Goal: Contribute content: Contribute content

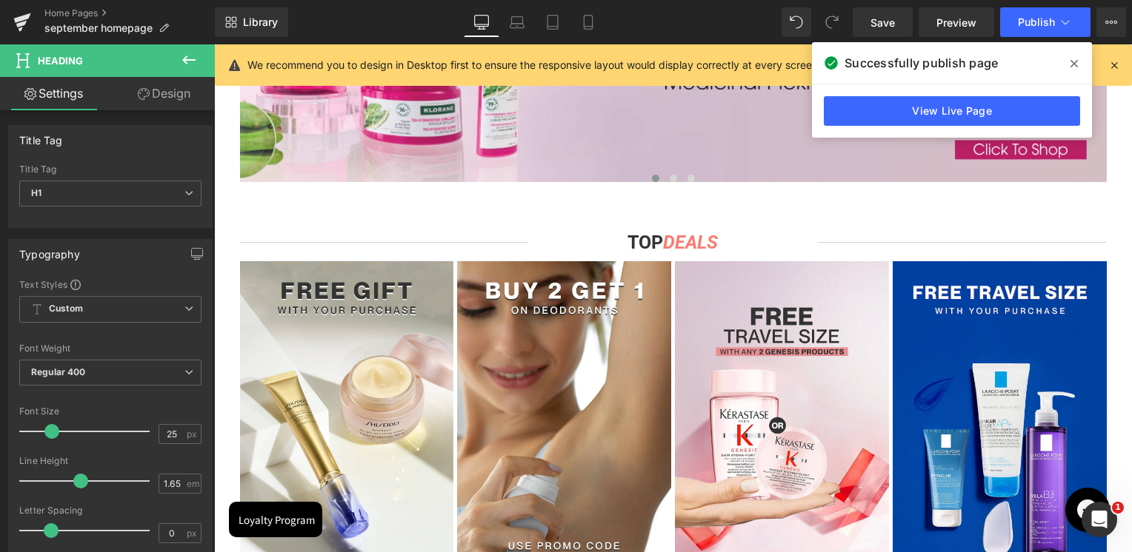
scroll to position [1090, 0]
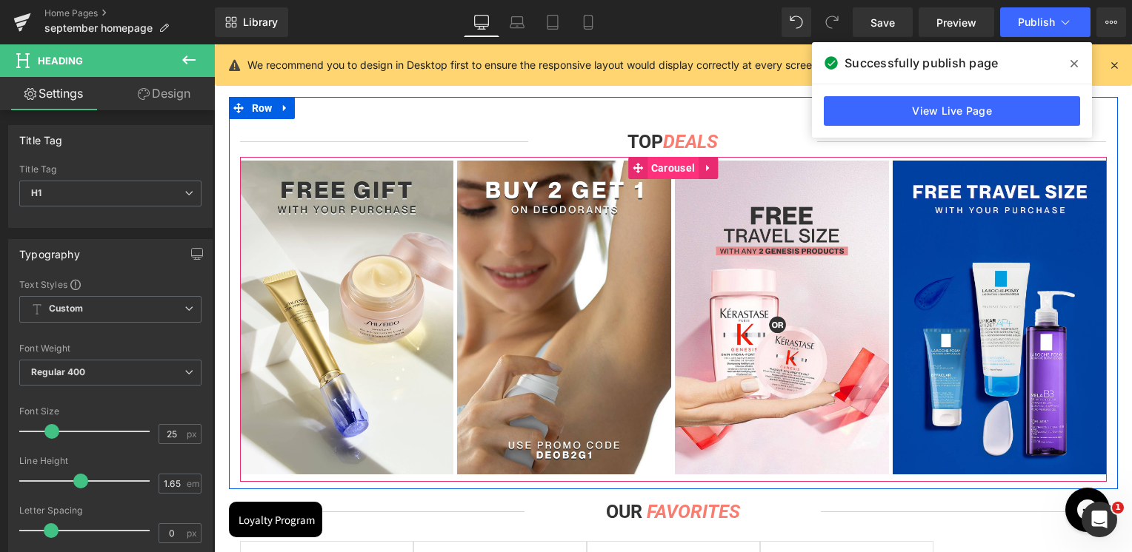
click at [681, 173] on span "Carousel" at bounding box center [672, 168] width 51 height 22
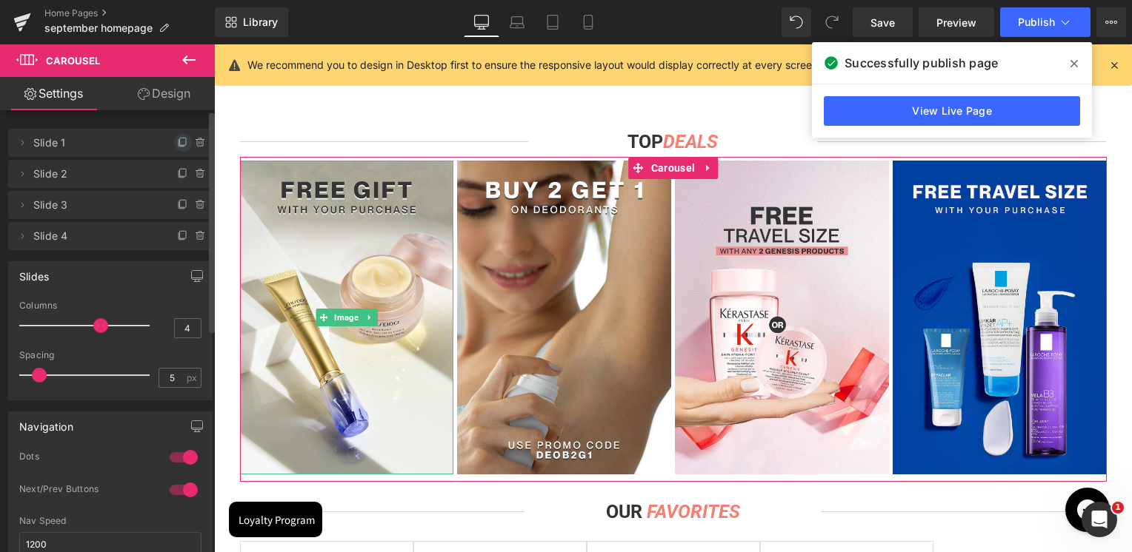
click at [178, 144] on icon at bounding box center [183, 143] width 12 height 12
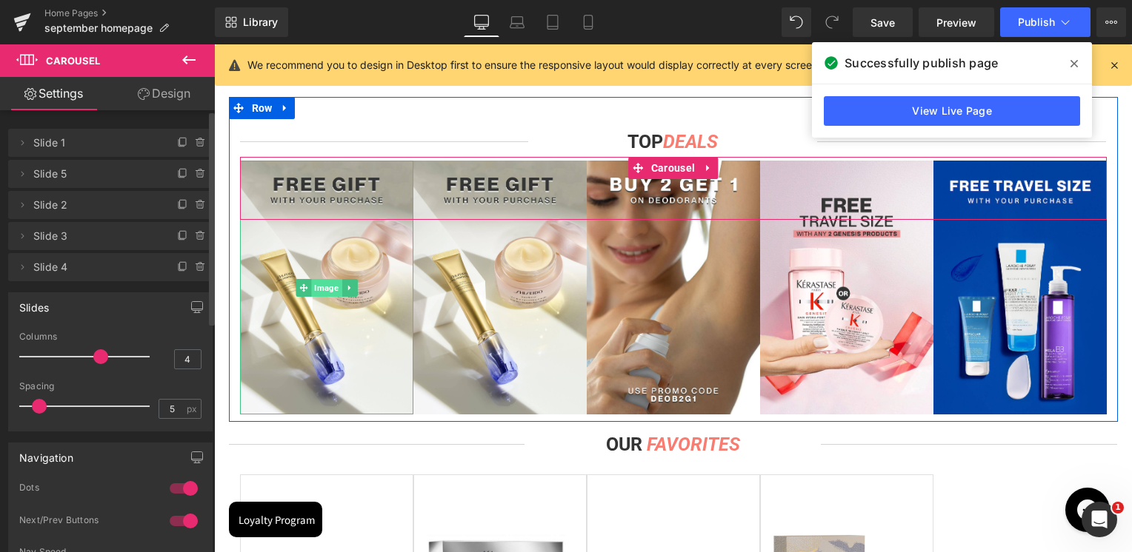
click at [311, 284] on span "Image" at bounding box center [326, 288] width 30 height 18
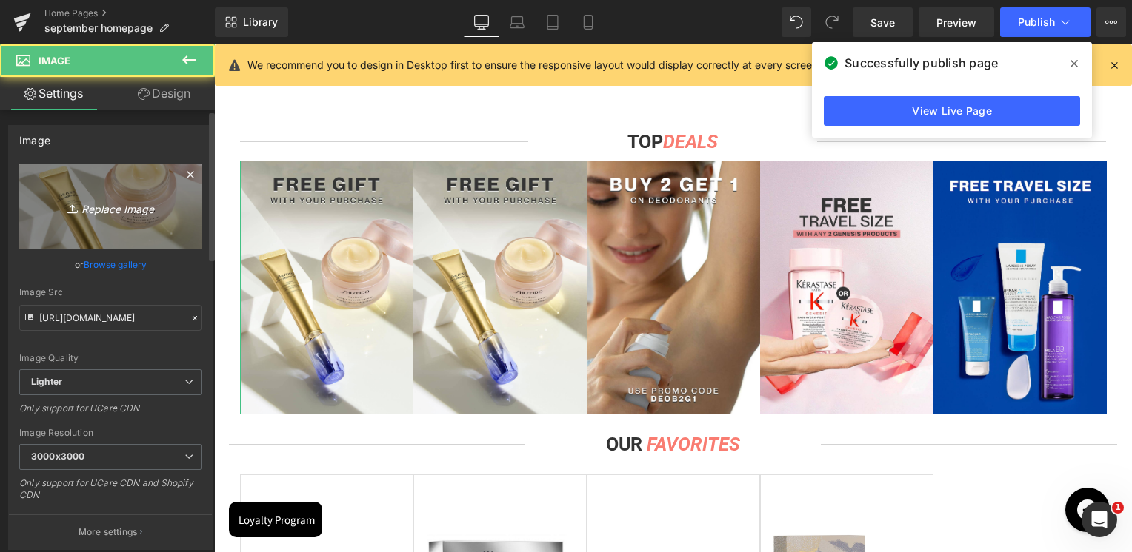
click at [130, 218] on link "Replace Image" at bounding box center [110, 206] width 182 height 85
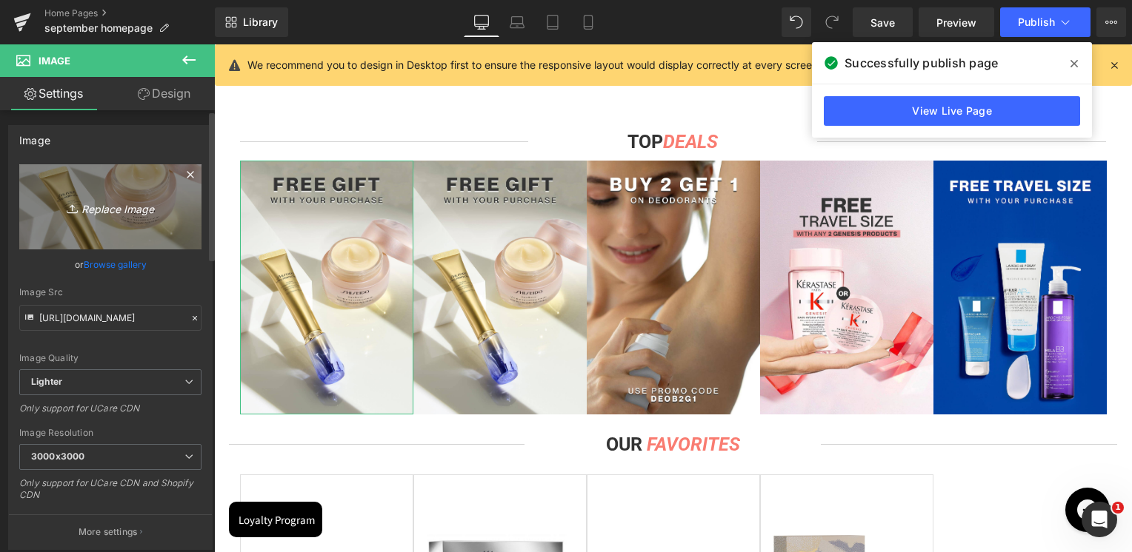
type input "C:\fakepath\Top deal adopt.jpg"
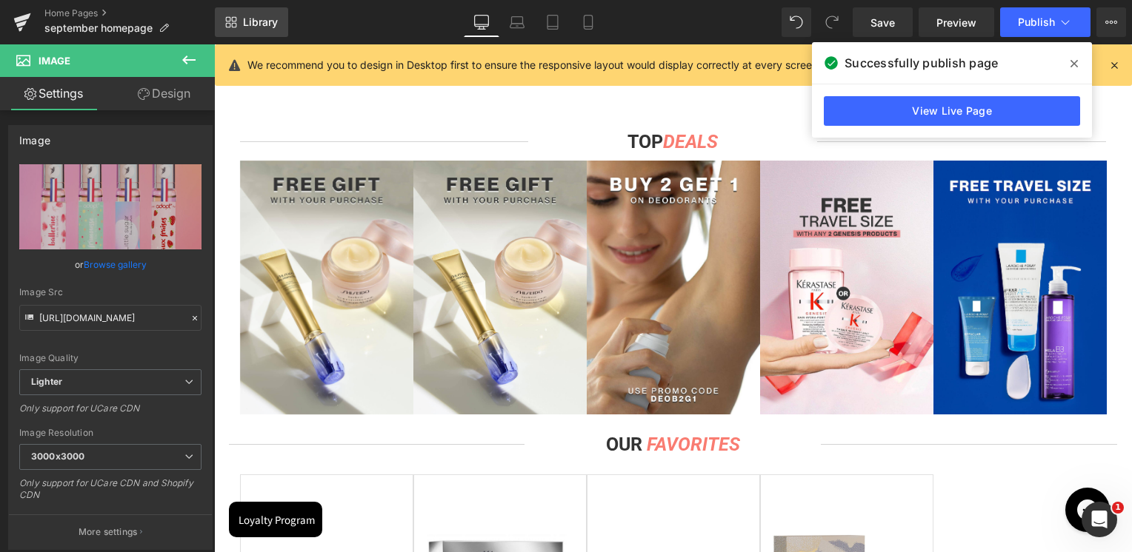
type input "[URL][DOMAIN_NAME]"
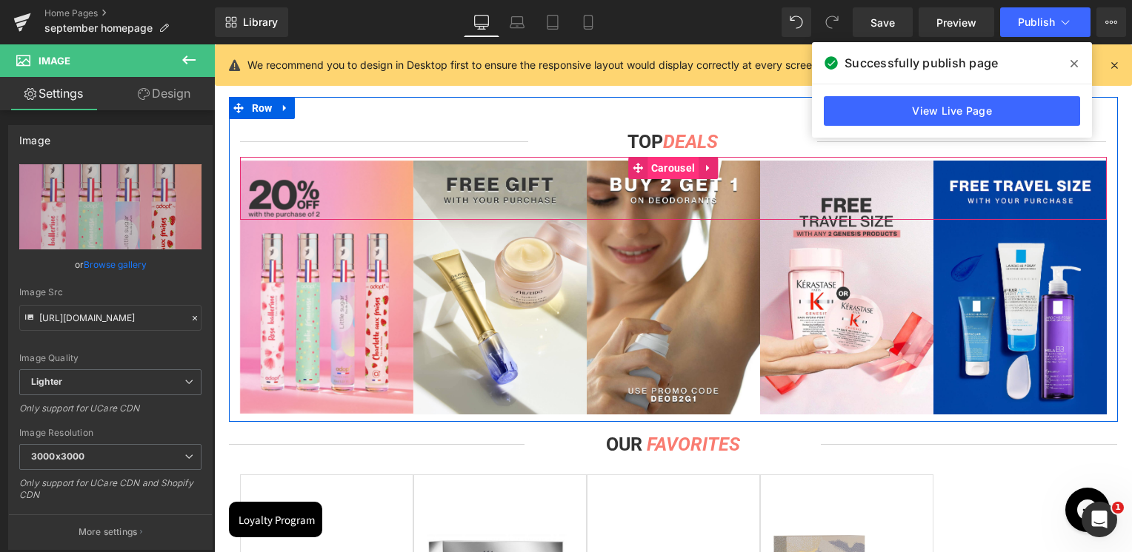
click at [667, 166] on span "Carousel" at bounding box center [672, 168] width 51 height 22
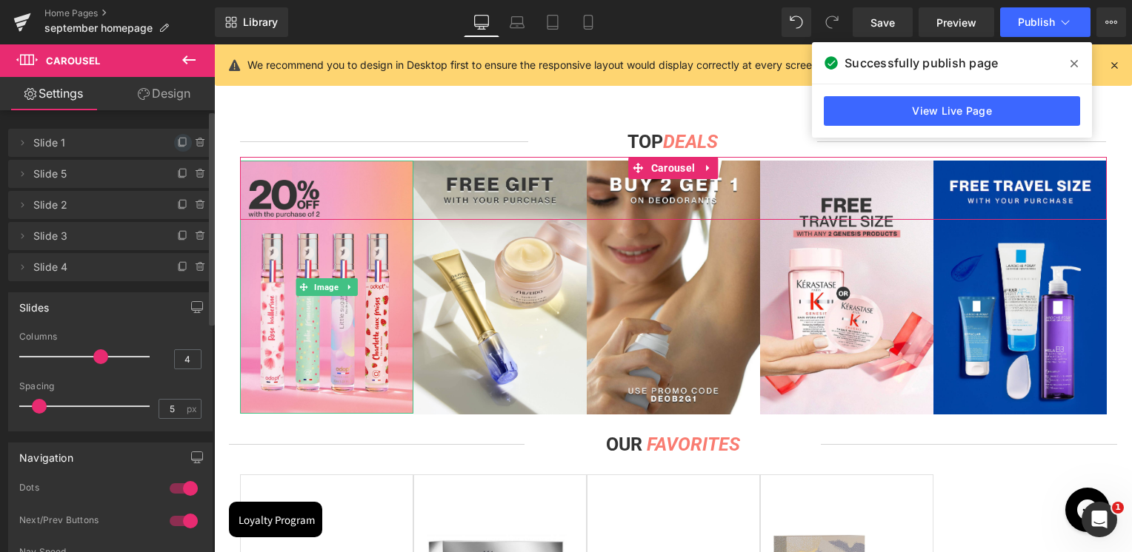
click at [181, 141] on icon at bounding box center [183, 143] width 12 height 12
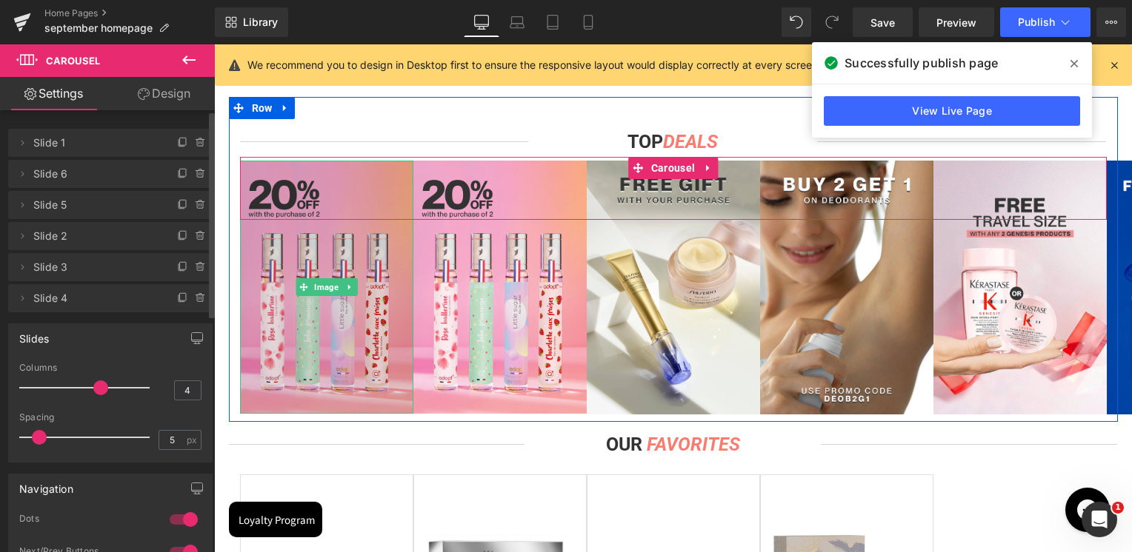
click at [353, 221] on img at bounding box center [326, 287] width 173 height 253
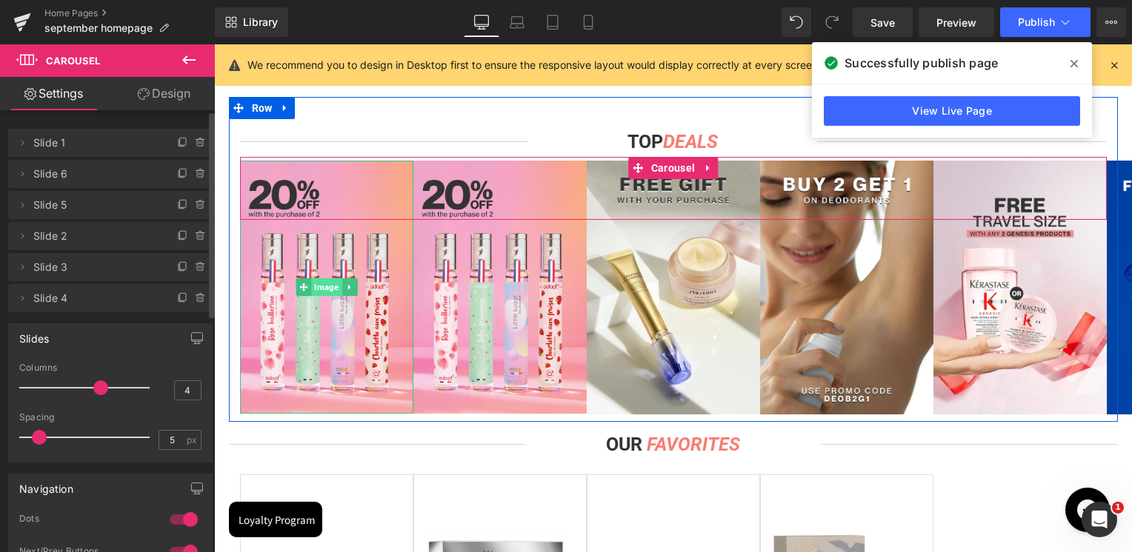
click at [325, 295] on span "Image" at bounding box center [326, 287] width 30 height 18
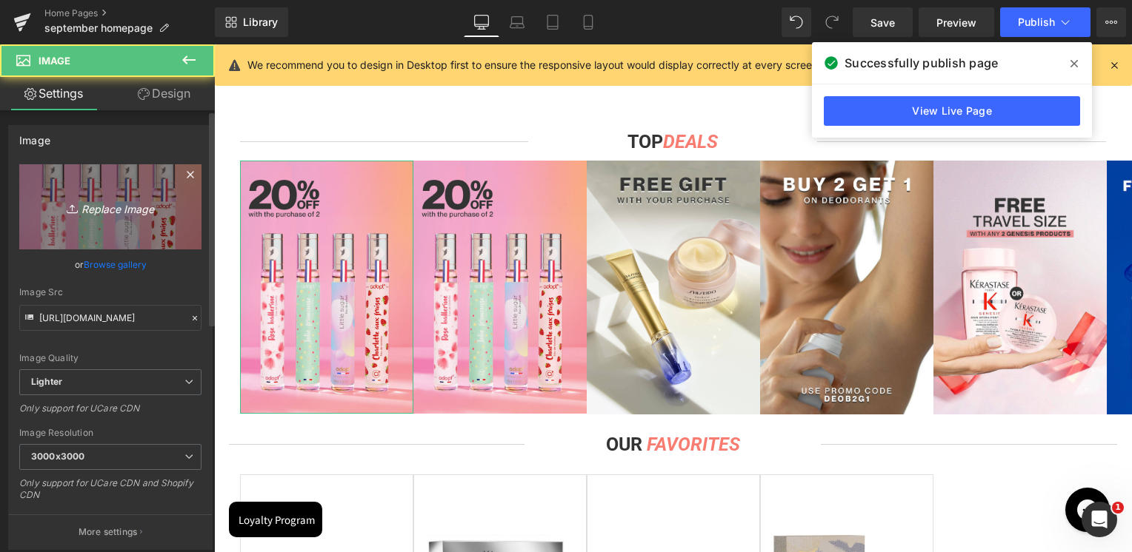
click at [104, 202] on icon "Replace Image" at bounding box center [110, 207] width 118 height 19
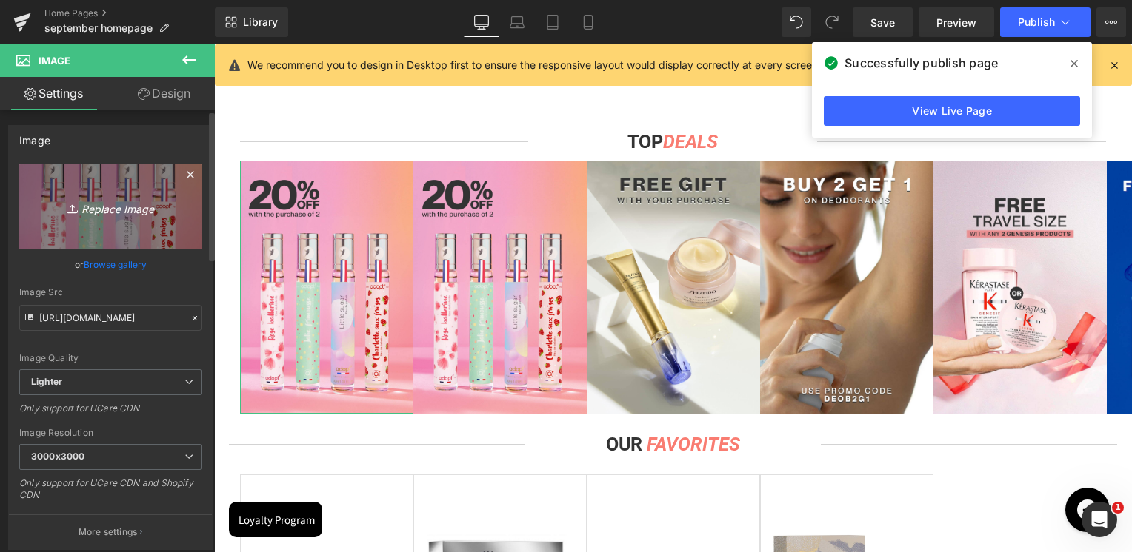
type input "C:\fakepath\Top deal 7th heaven.jpg"
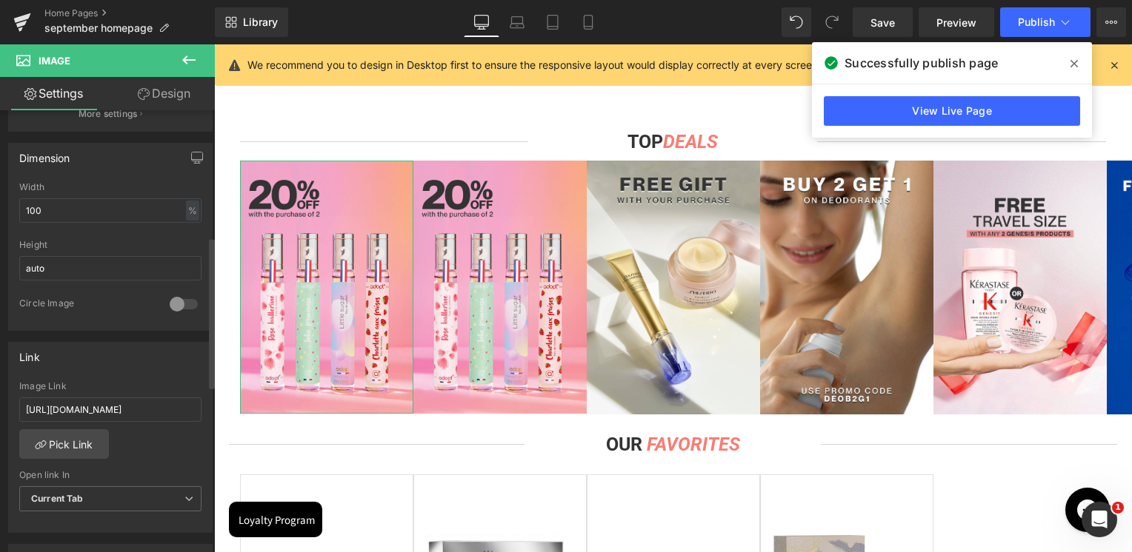
scroll to position [518, 0]
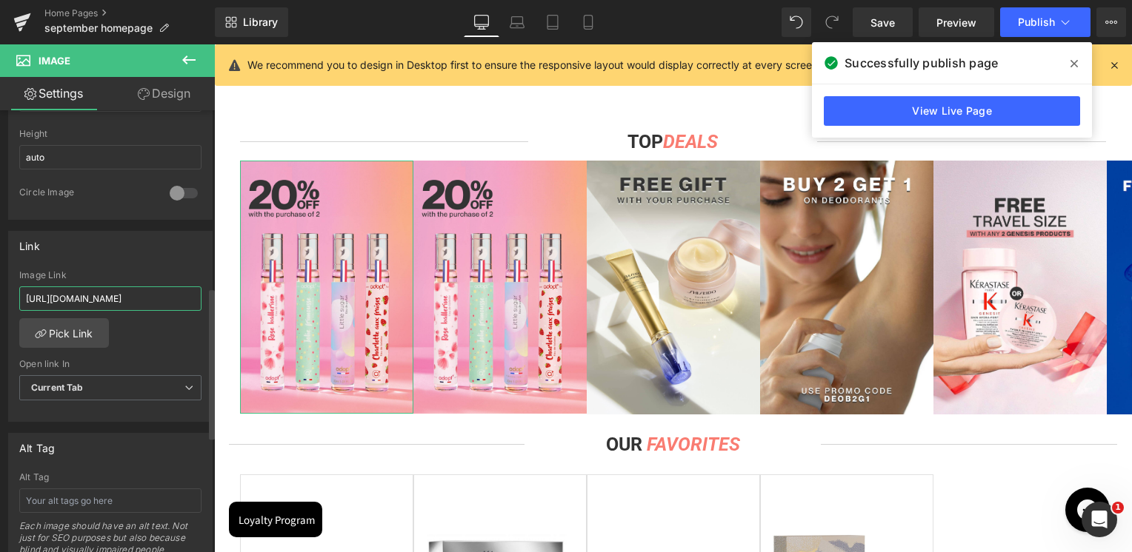
click at [117, 304] on input "[URL][DOMAIN_NAME]" at bounding box center [110, 299] width 182 height 24
paste input "value-deals?page=1&rb_vendor=7th%20Heaven"
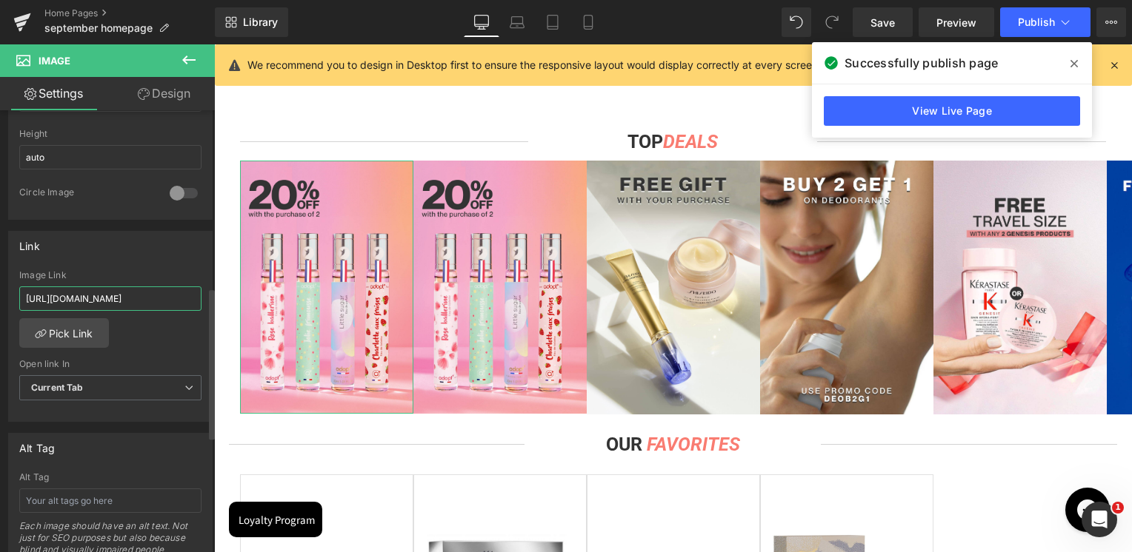
type input "[URL][DOMAIN_NAME]"
click at [144, 262] on div "Link [URL][DOMAIN_NAME] Image Link [URL][DOMAIN_NAME] Pick Link Current Tab New…" at bounding box center [110, 327] width 204 height 192
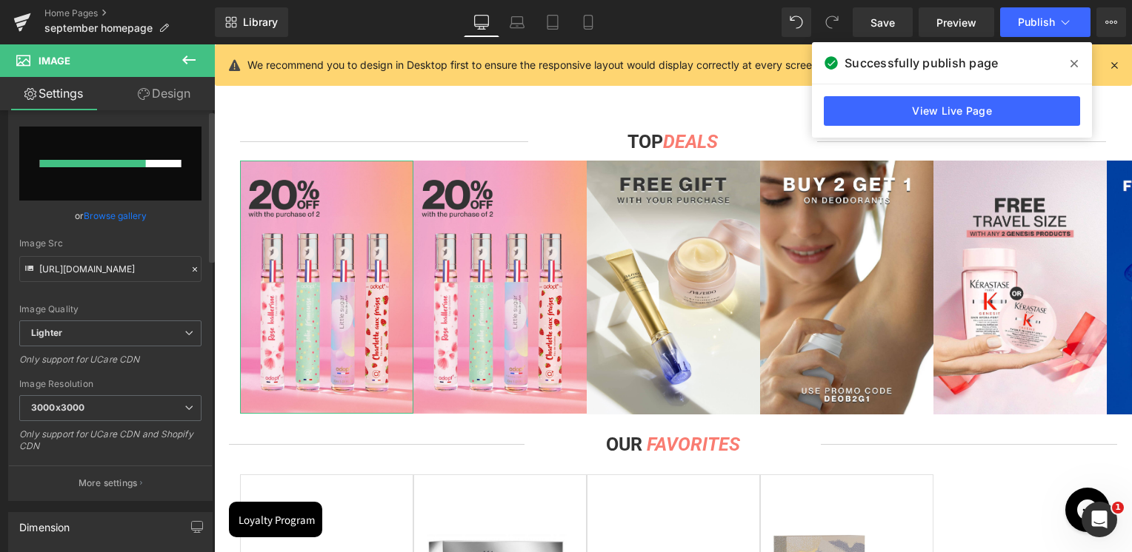
scroll to position [0, 0]
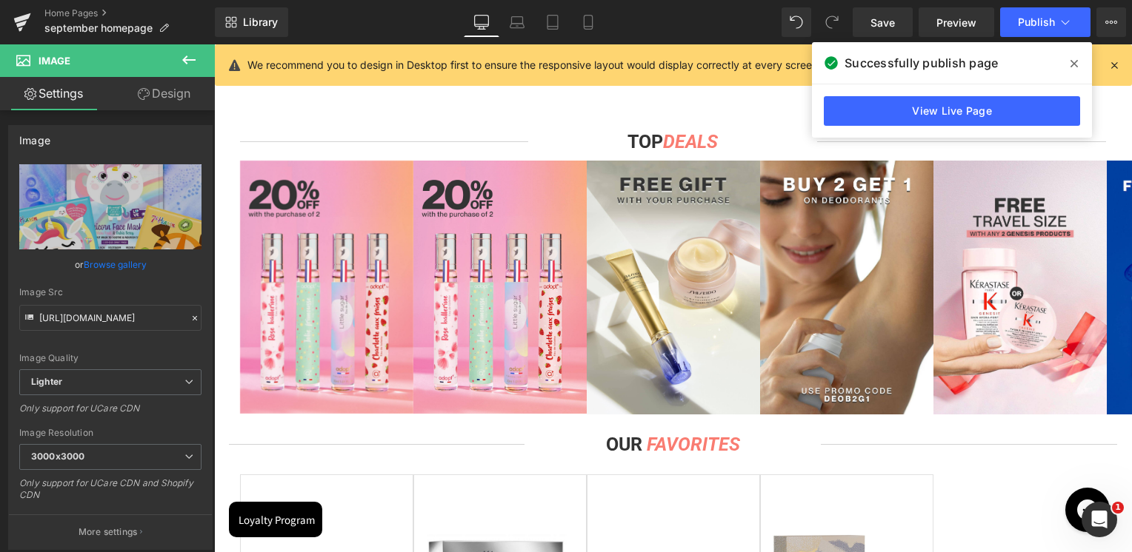
type input "[URL][DOMAIN_NAME]"
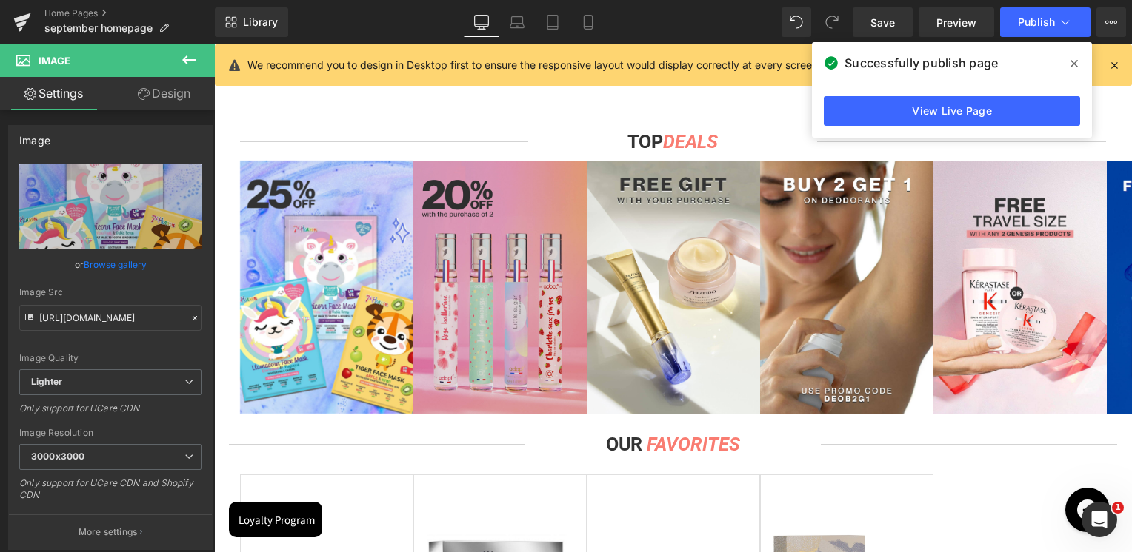
click at [483, 249] on img at bounding box center [499, 287] width 173 height 253
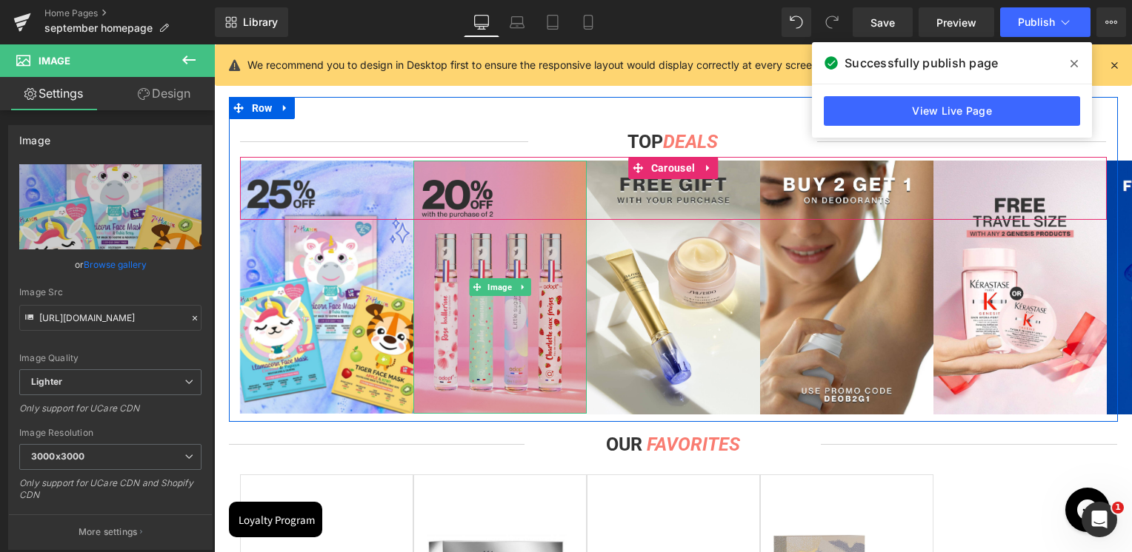
drag, startPoint x: 1006, startPoint y: 120, endPoint x: 483, endPoint y: 249, distance: 539.2
click at [483, 249] on img at bounding box center [499, 287] width 173 height 253
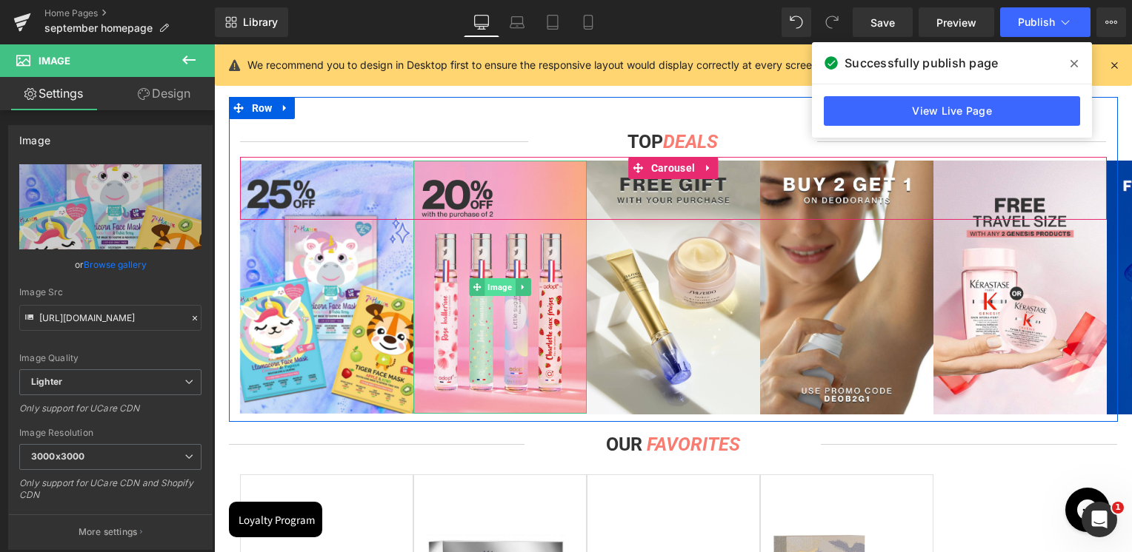
click at [495, 291] on span "Image" at bounding box center [499, 287] width 30 height 18
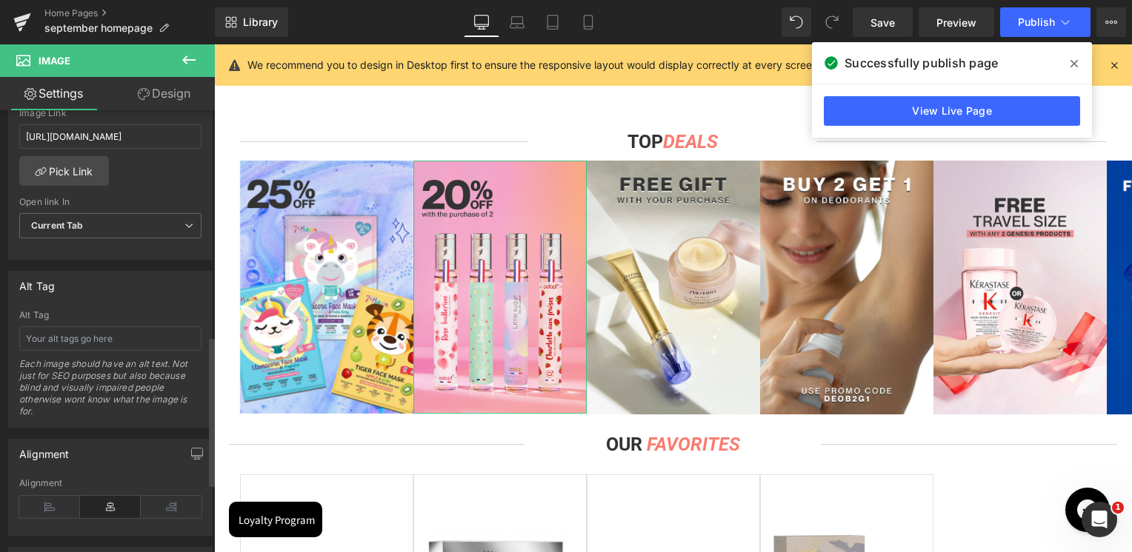
scroll to position [667, 0]
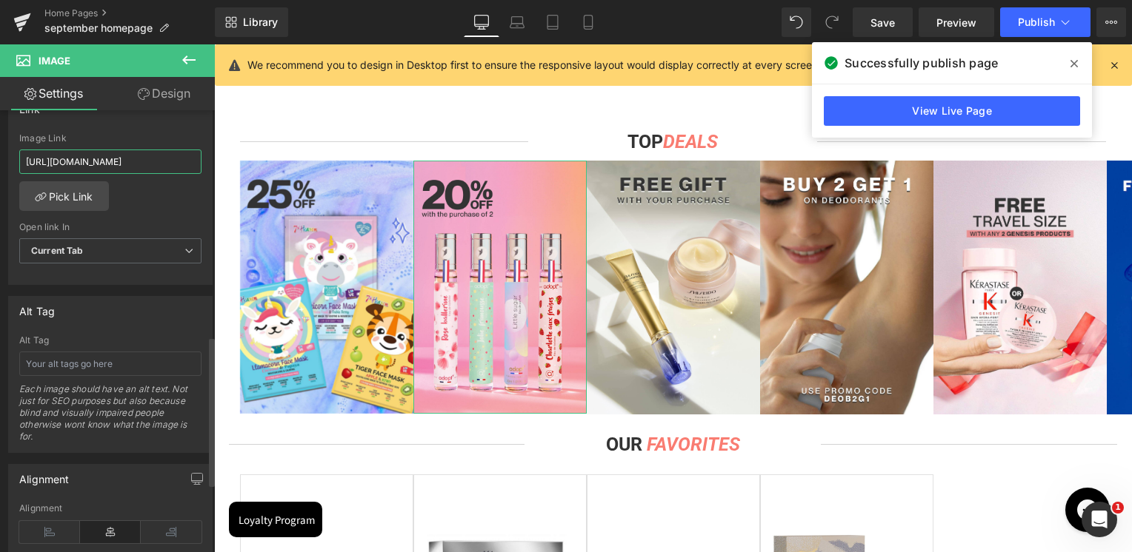
click at [130, 159] on input "[URL][DOMAIN_NAME]" at bounding box center [110, 162] width 182 height 24
paste input "pages/search-results-page?q=adopt%2030%20ml&tab=products&sort_by=price&page=2&r…"
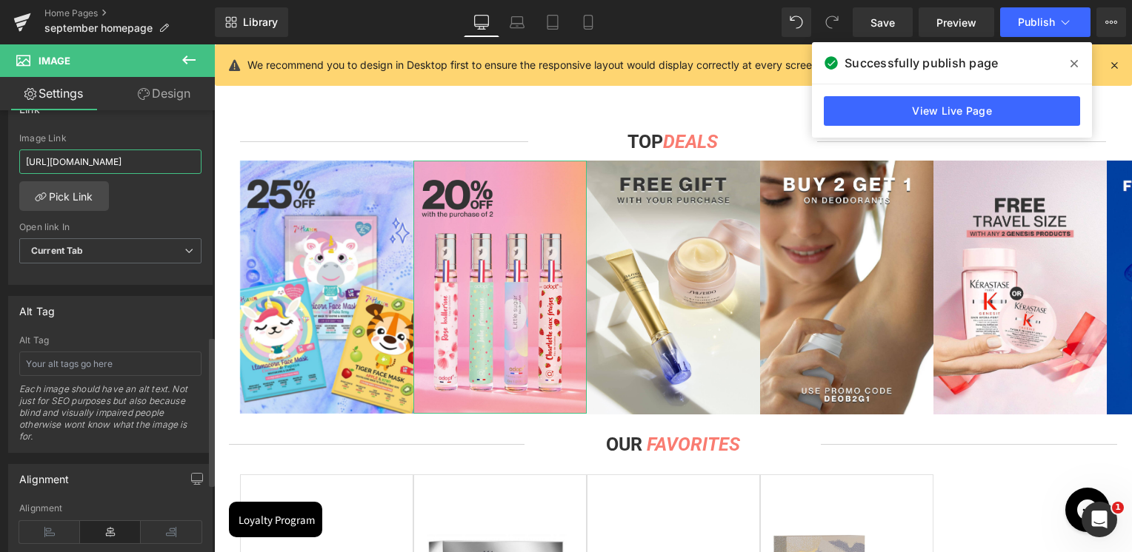
type input "[URL][DOMAIN_NAME]"
click at [139, 122] on div "Link [URL][DOMAIN_NAME] Image Link [URL][DOMAIN_NAME] Pick Link Current Tab New…" at bounding box center [110, 190] width 204 height 192
click at [1078, 64] on span at bounding box center [1074, 64] width 24 height 24
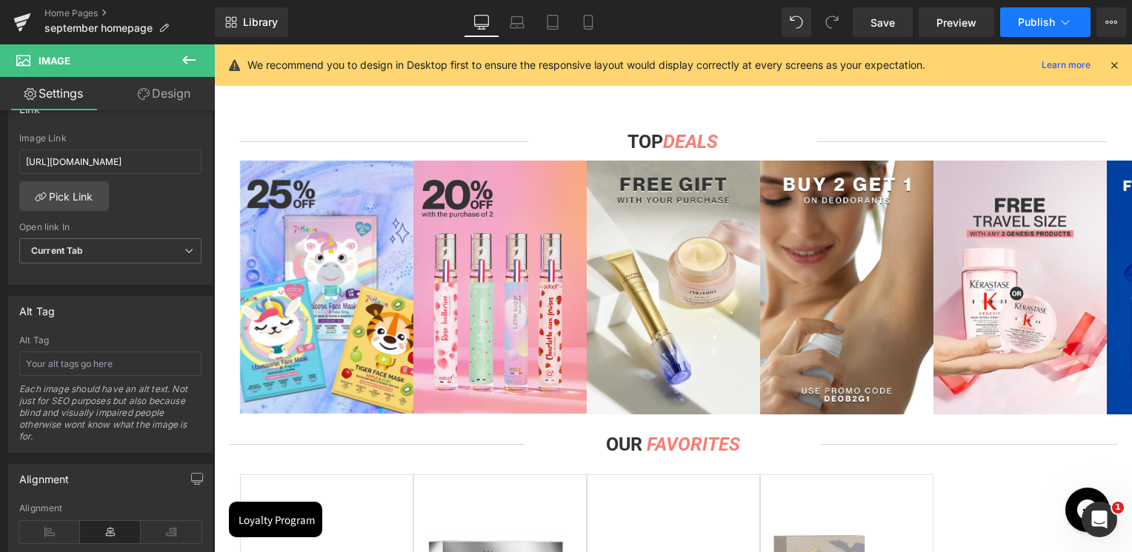
click at [1042, 22] on span "Publish" at bounding box center [1036, 22] width 37 height 12
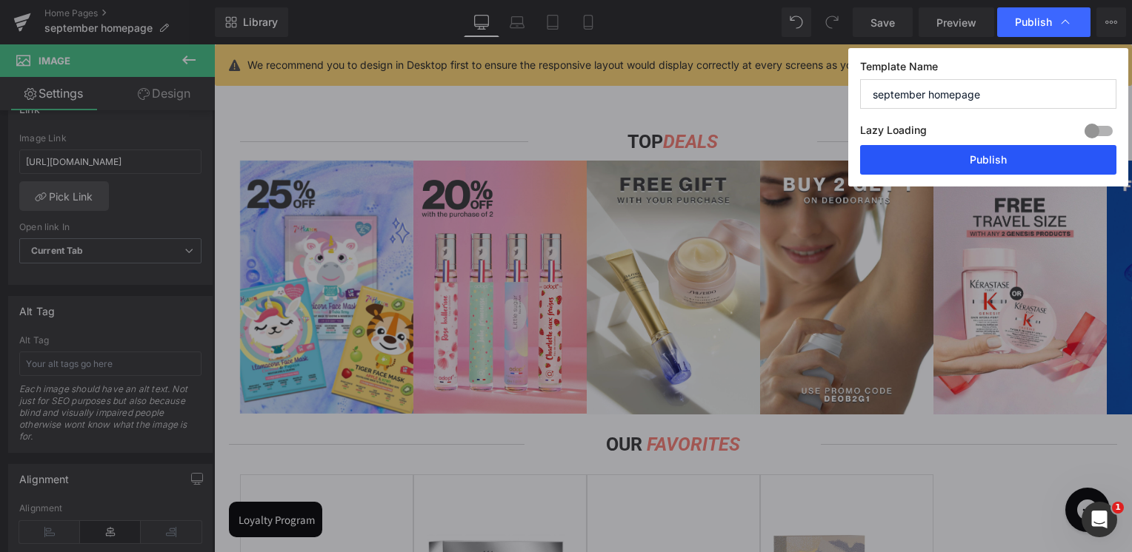
click at [947, 156] on button "Publish" at bounding box center [988, 160] width 256 height 30
click at [84, 504] on div "Alignment" at bounding box center [110, 509] width 182 height 10
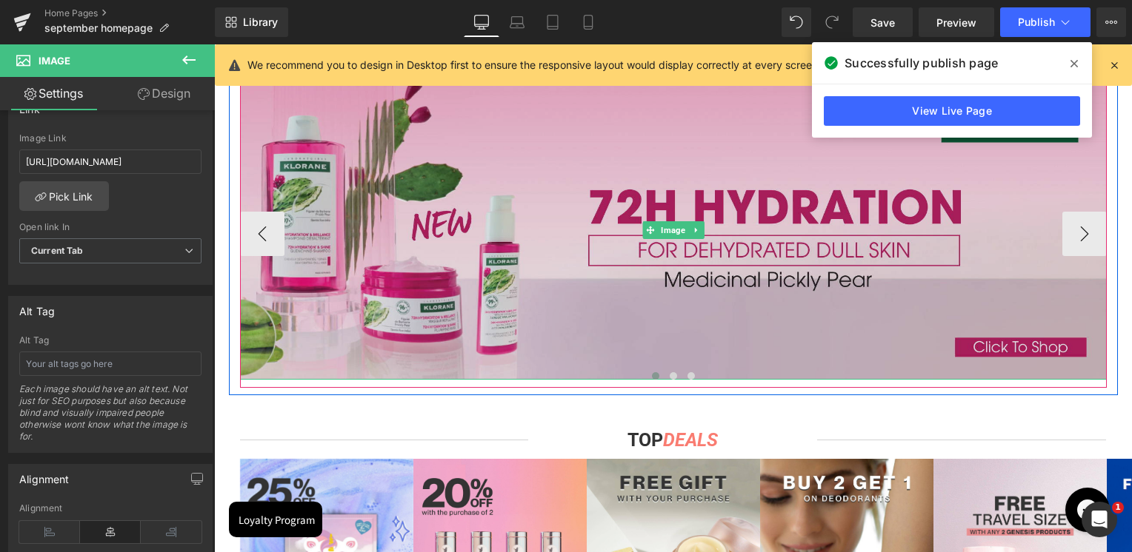
scroll to position [720, 0]
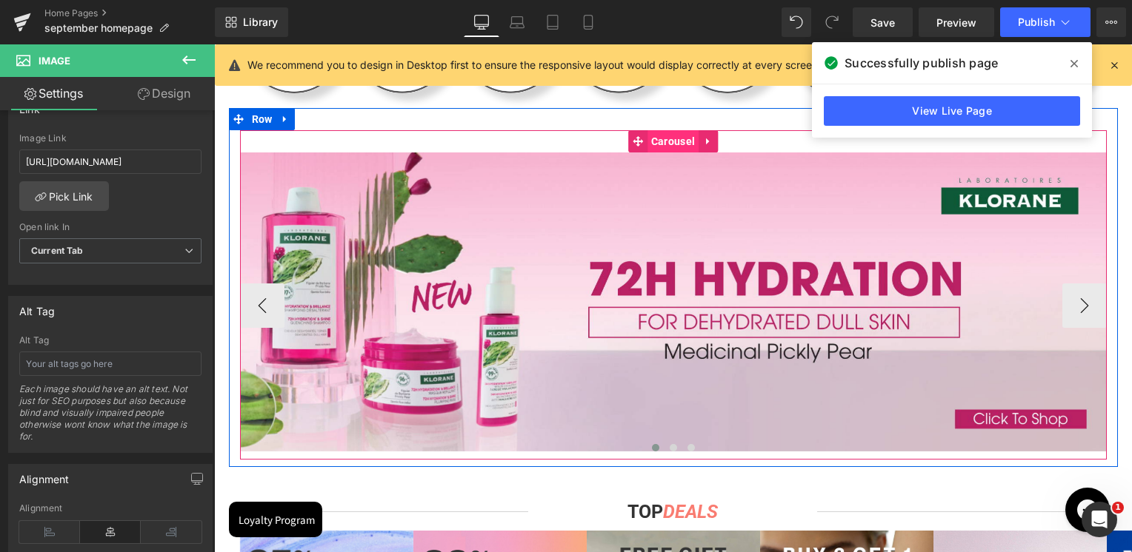
click at [667, 141] on span "Carousel" at bounding box center [672, 141] width 51 height 22
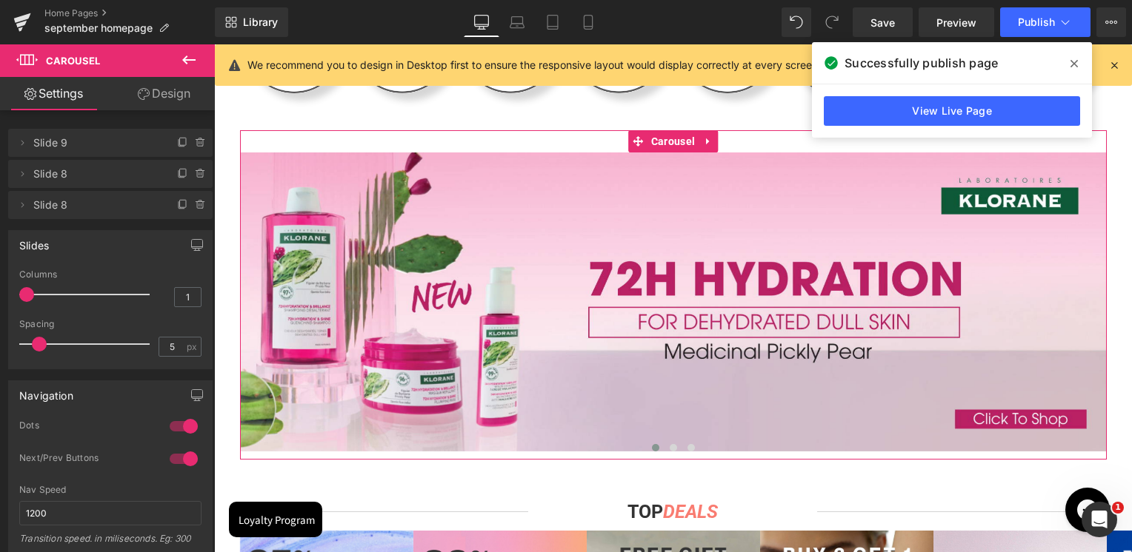
click at [173, 94] on link "Design" at bounding box center [163, 93] width 107 height 33
click at [0, 0] on div "Visibility" at bounding box center [0, 0] width 0 height 0
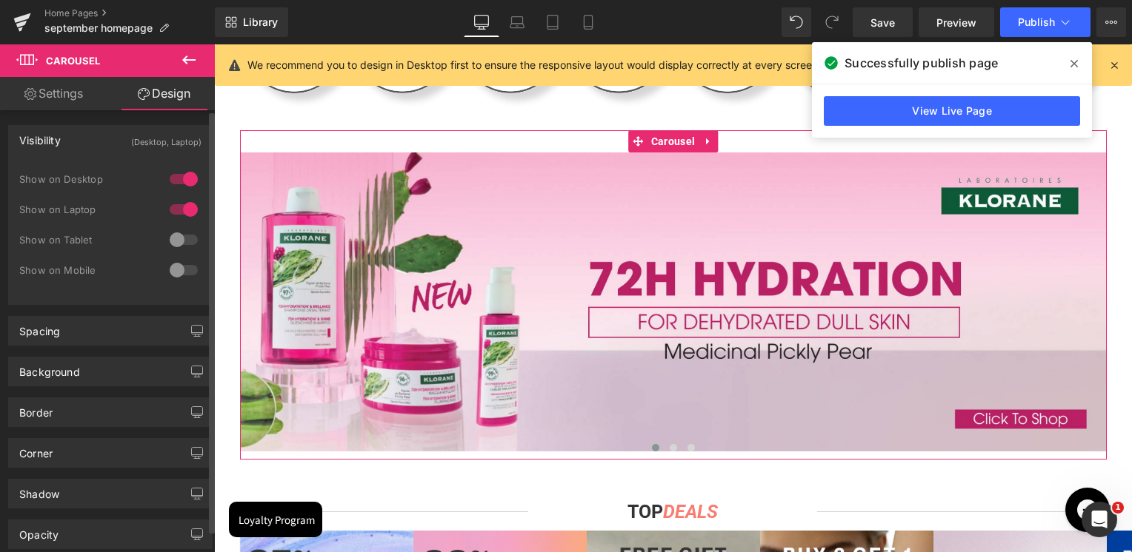
click at [133, 119] on div "Visibility (Desktop, Laptop) 0|0|0|0 1 Show on Desktop 1 Show on Laptop 0 Show …" at bounding box center [110, 209] width 221 height 191
click at [171, 271] on div at bounding box center [184, 270] width 36 height 24
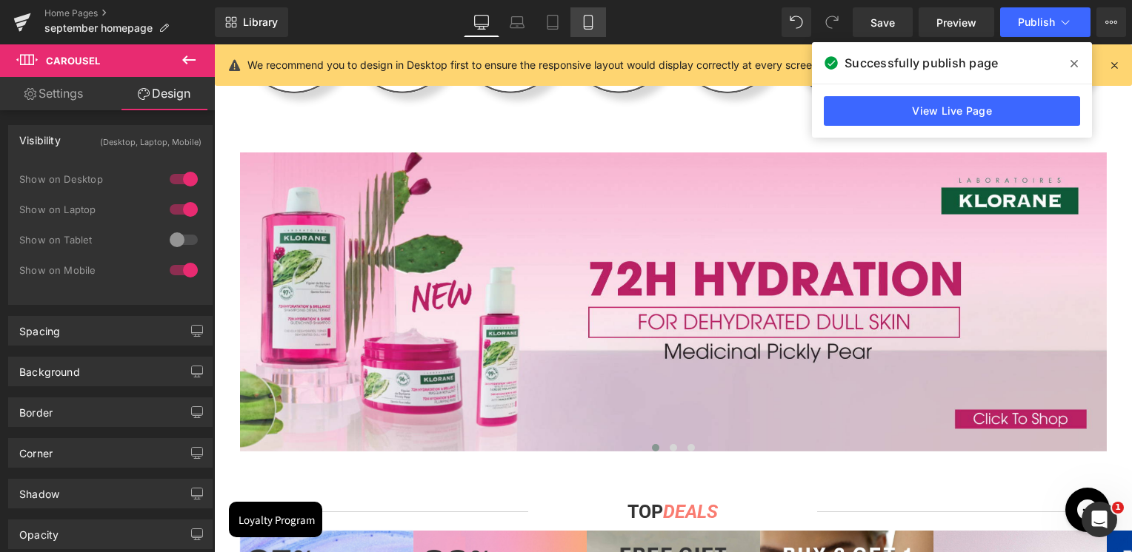
click at [594, 26] on icon at bounding box center [588, 22] width 15 height 15
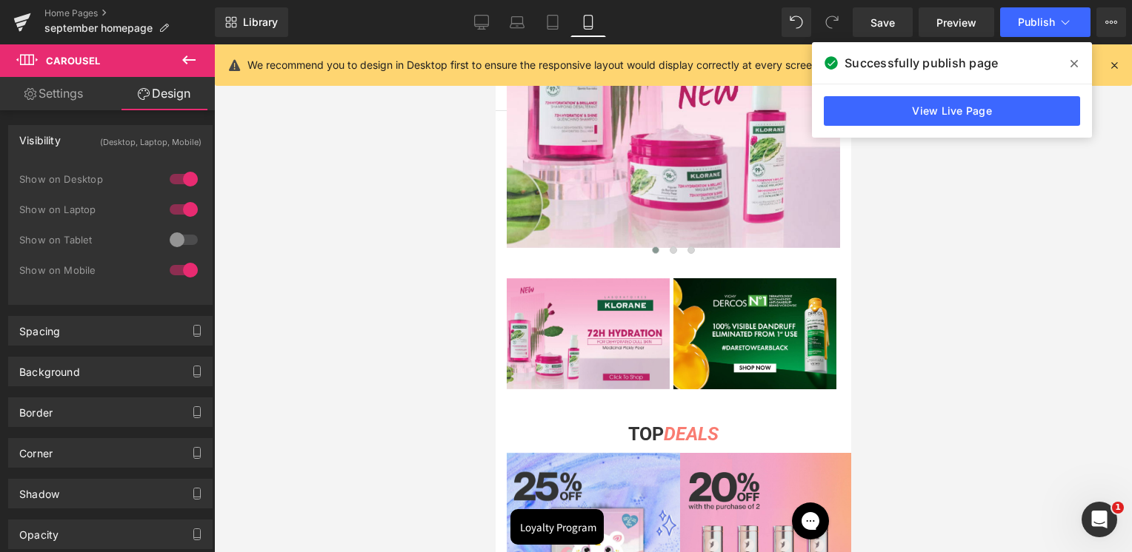
scroll to position [510, 0]
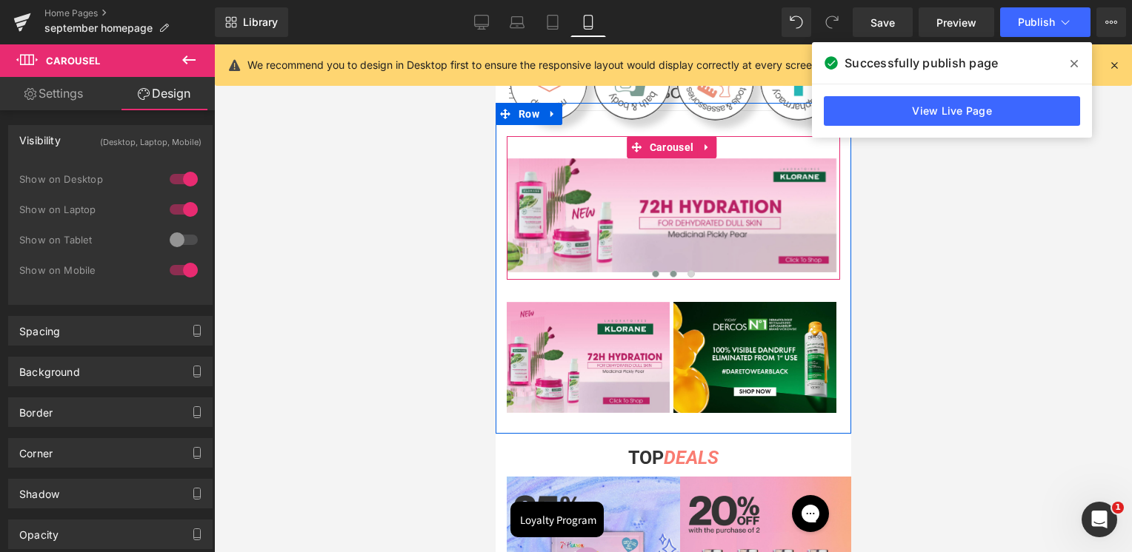
click at [678, 272] on button at bounding box center [673, 274] width 18 height 15
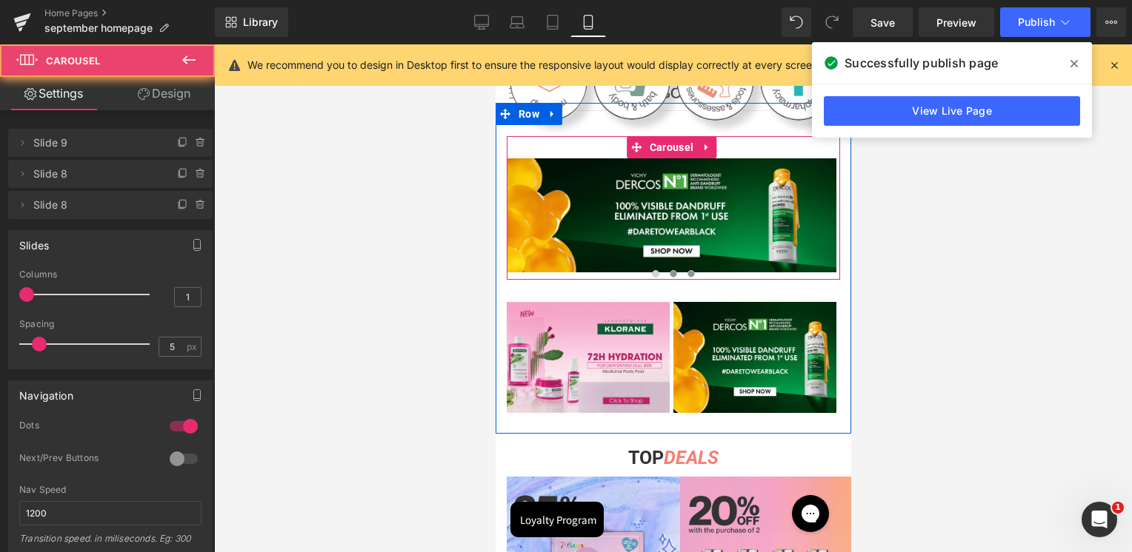
click at [694, 270] on button at bounding box center [690, 274] width 18 height 15
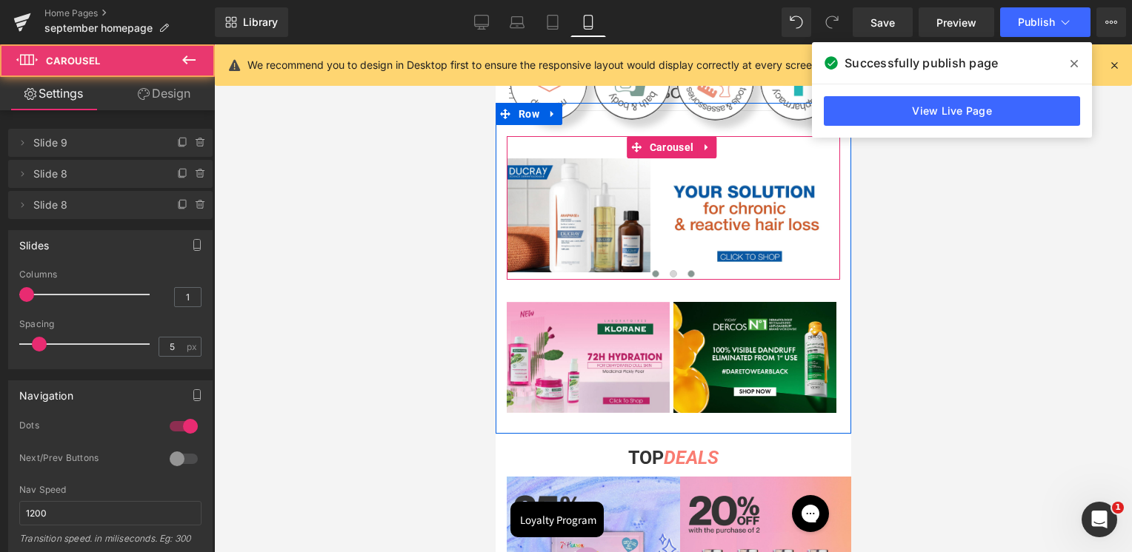
click at [657, 268] on button at bounding box center [655, 274] width 18 height 15
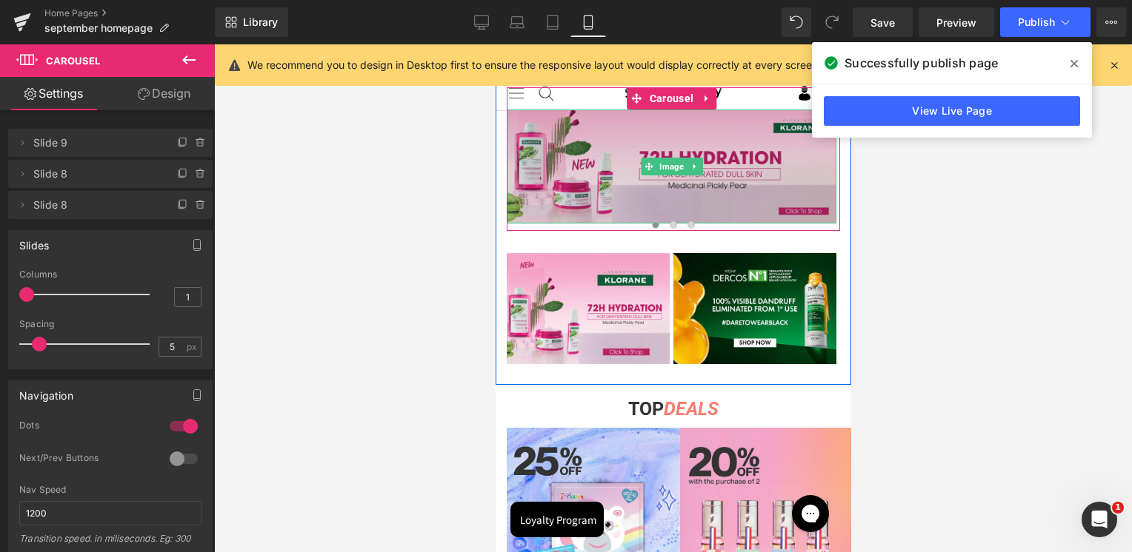
scroll to position [584, 0]
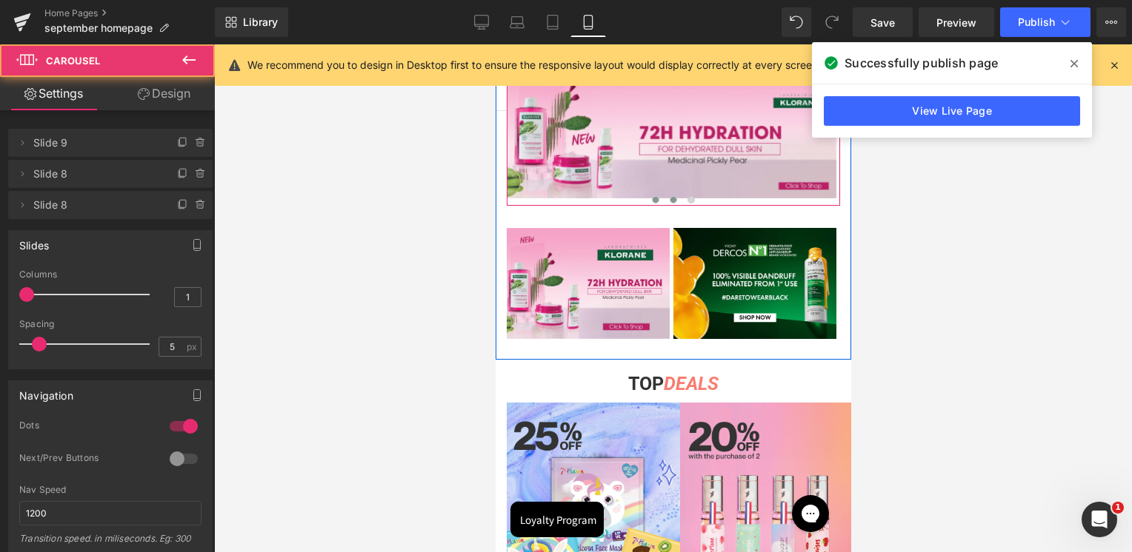
click at [673, 197] on span at bounding box center [672, 199] width 7 height 7
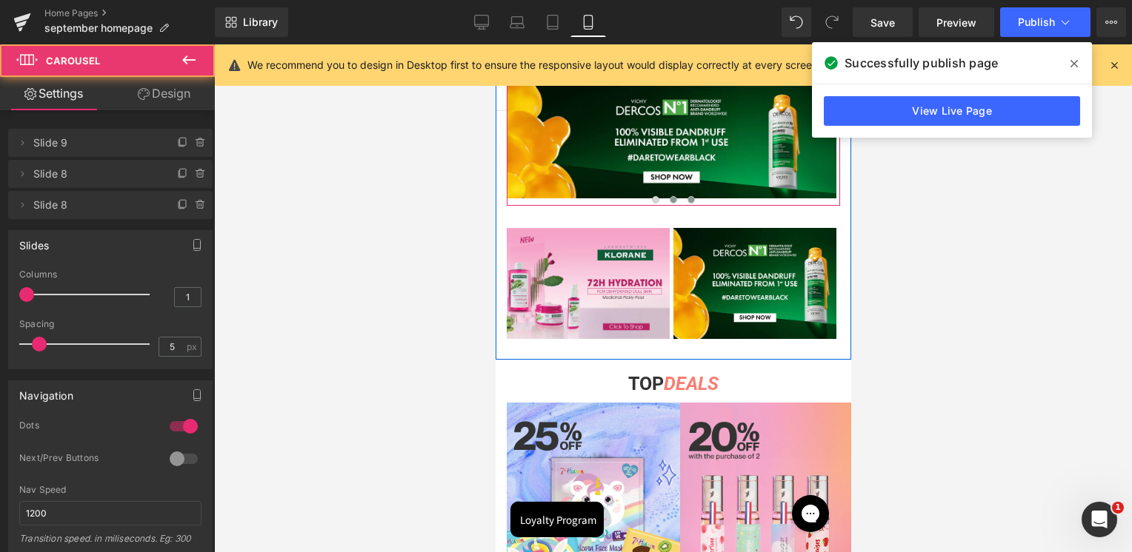
click at [688, 197] on span at bounding box center [690, 199] width 7 height 7
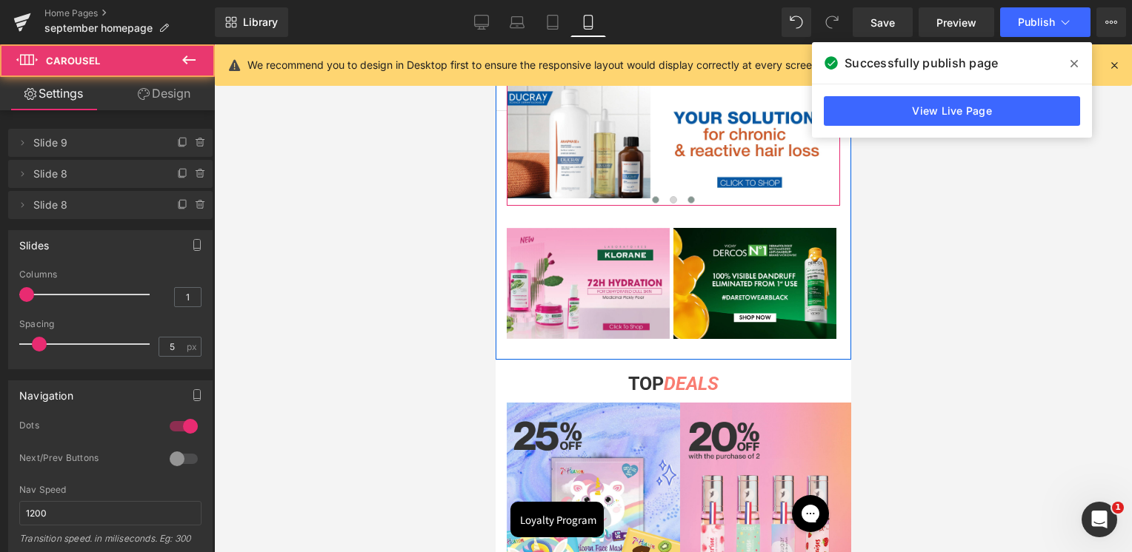
click at [647, 197] on button at bounding box center [655, 200] width 18 height 15
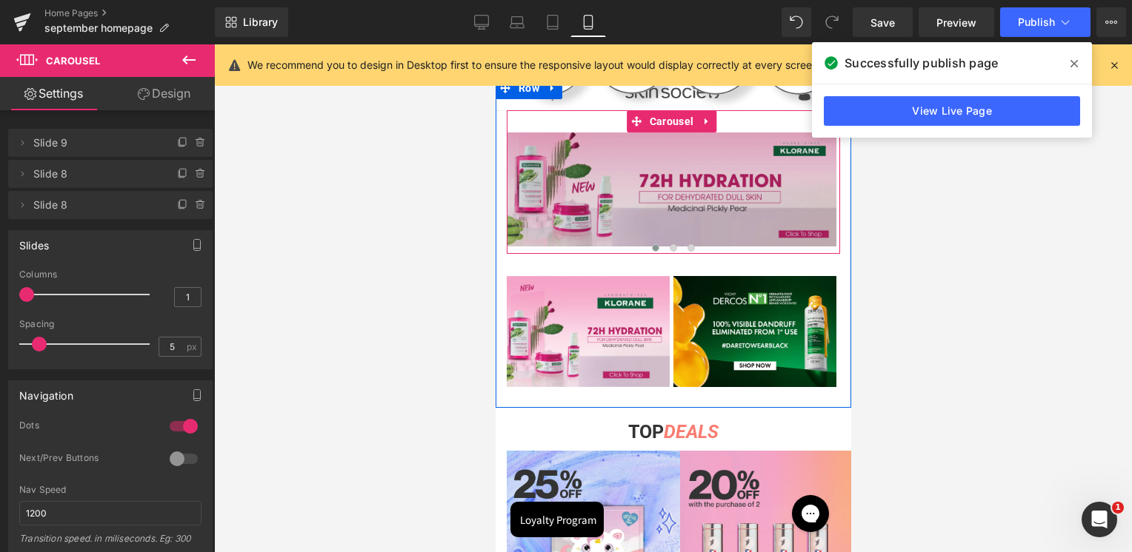
scroll to position [510, 0]
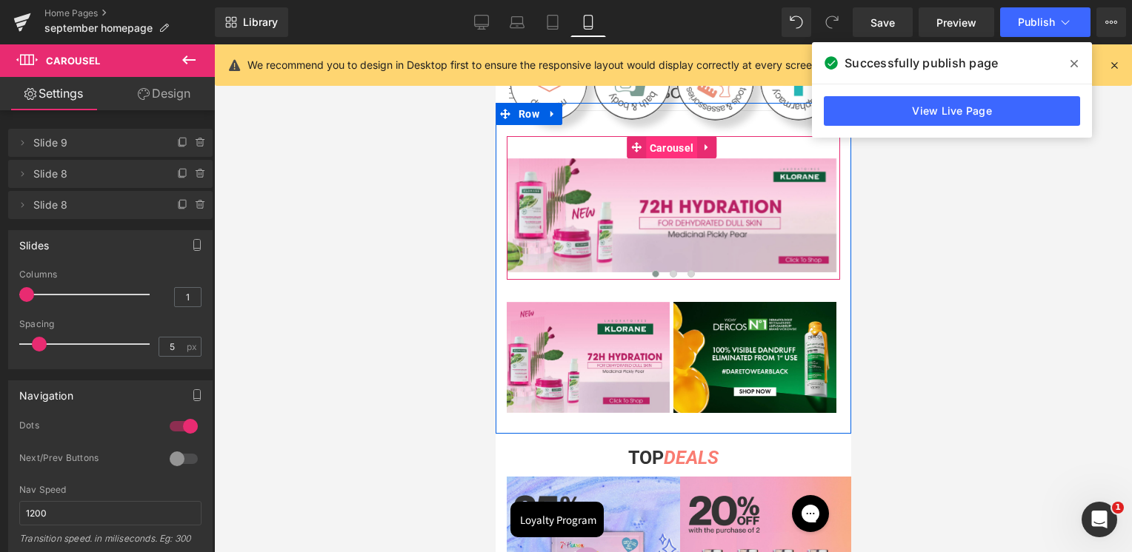
click at [672, 145] on span "Carousel" at bounding box center [670, 148] width 51 height 22
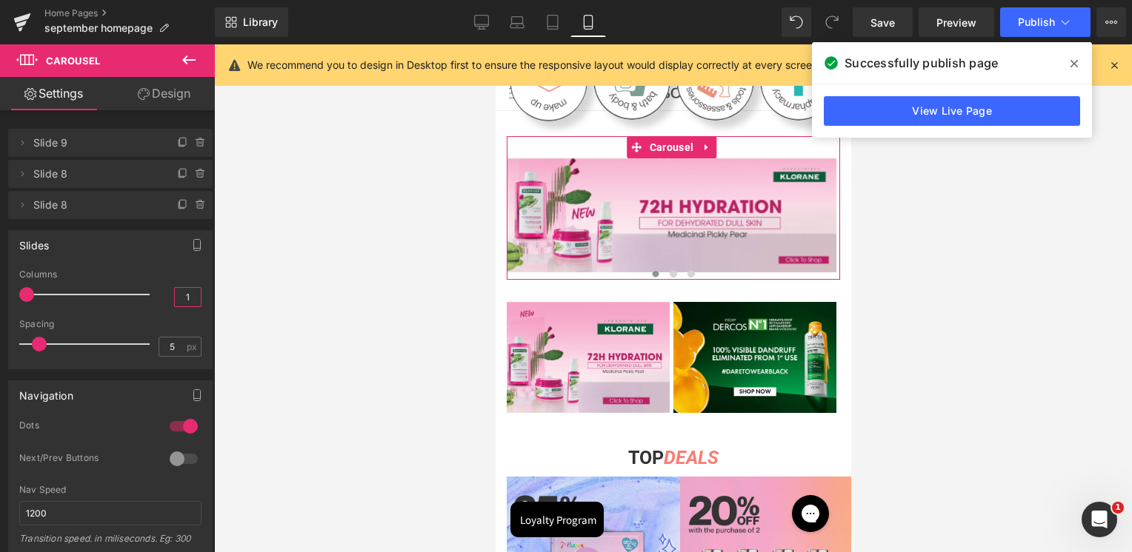
click at [187, 291] on input "1" at bounding box center [188, 297] width 26 height 19
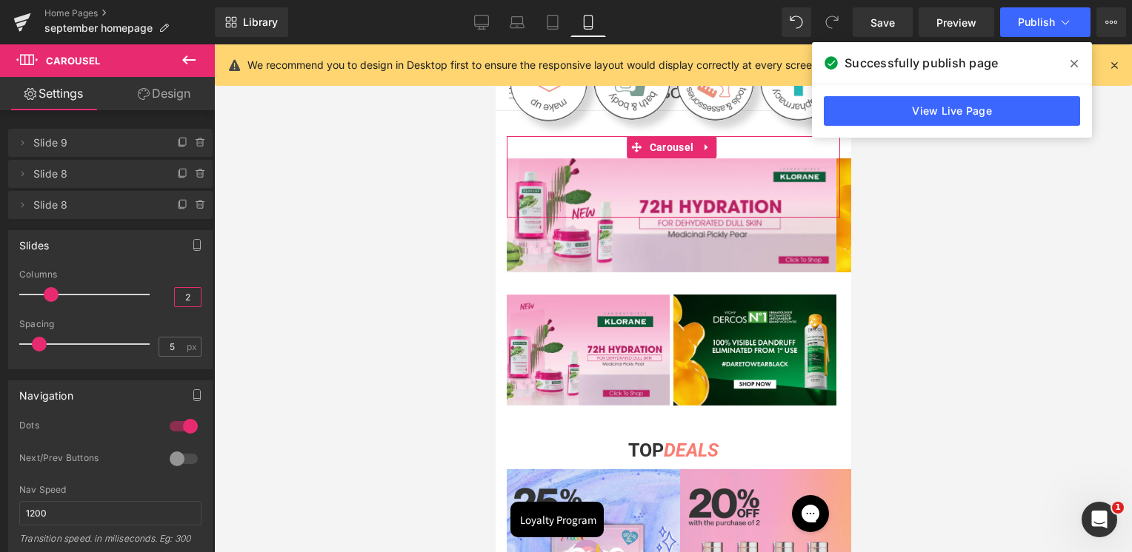
type input "2"
click at [132, 273] on div "Columns" at bounding box center [110, 275] width 182 height 10
click at [480, 26] on icon at bounding box center [482, 21] width 14 height 11
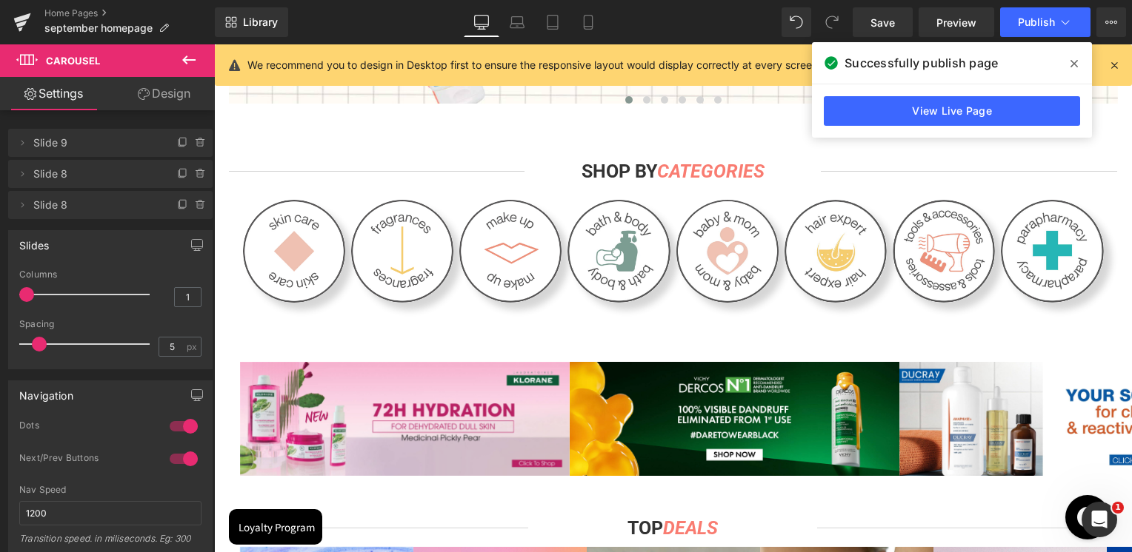
scroll to position [720, 0]
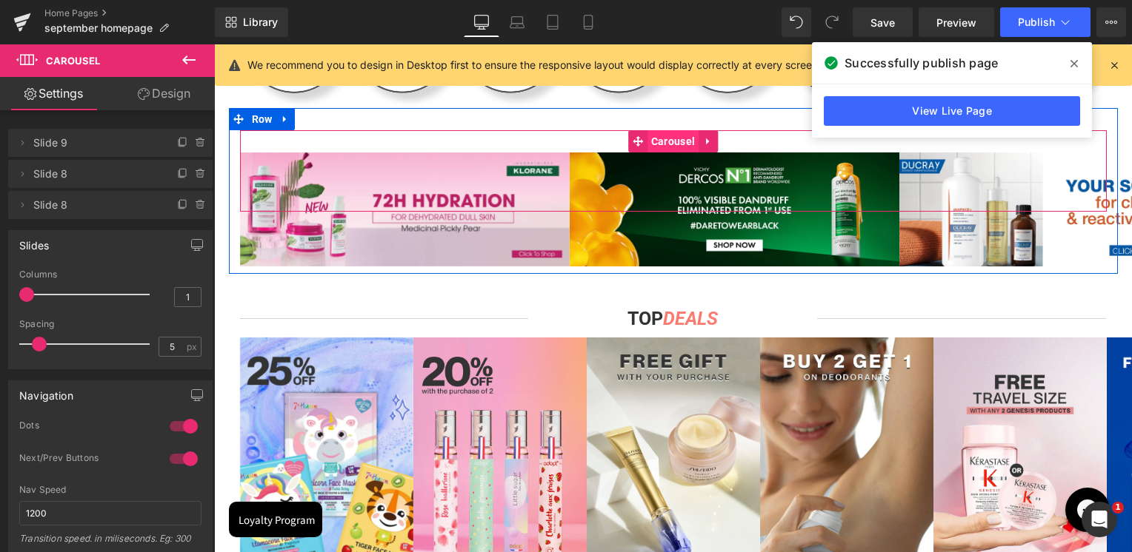
click at [686, 139] on span "Carousel" at bounding box center [672, 141] width 51 height 22
click at [661, 139] on span "Carousel" at bounding box center [672, 141] width 51 height 22
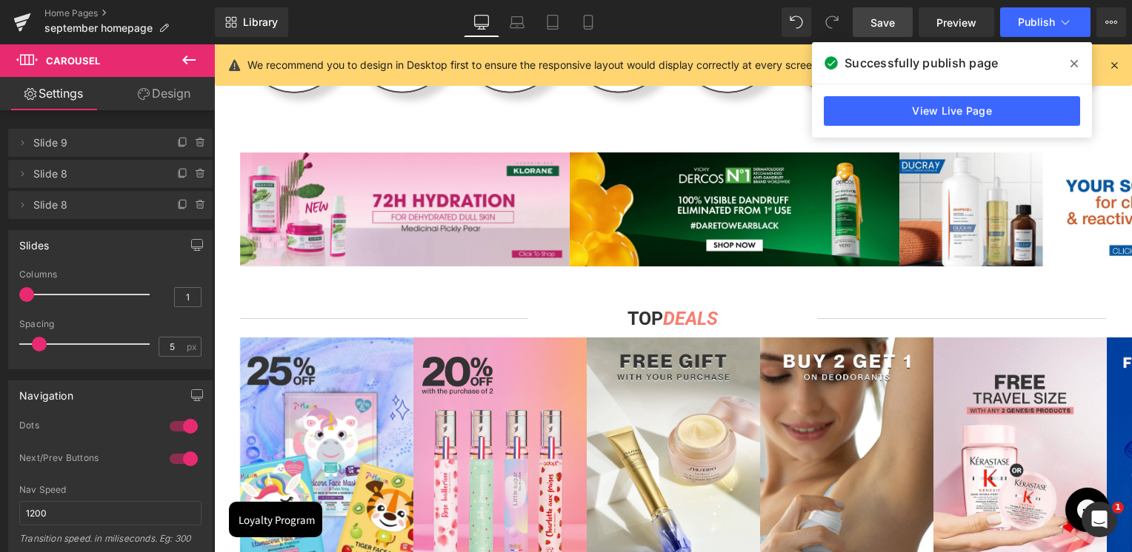
click at [891, 23] on span "Save" at bounding box center [882, 23] width 24 height 16
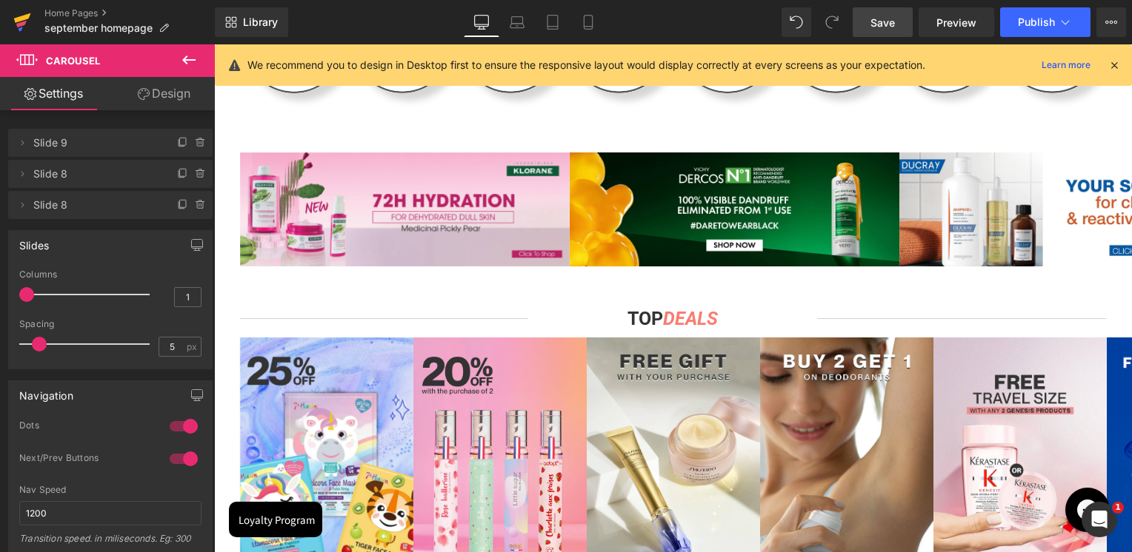
click at [31, 25] on link at bounding box center [22, 22] width 44 height 44
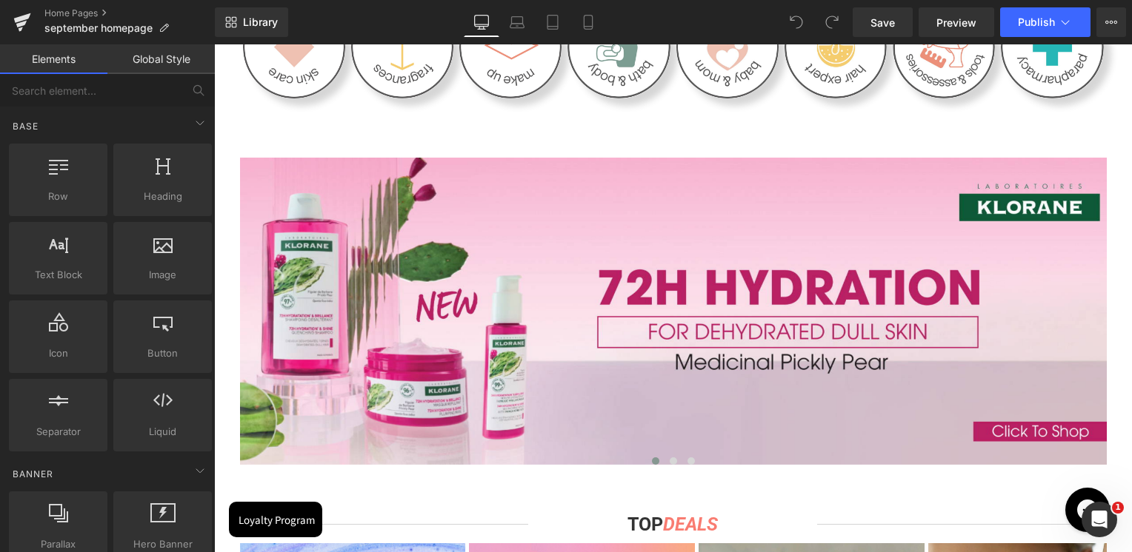
scroll to position [741, 0]
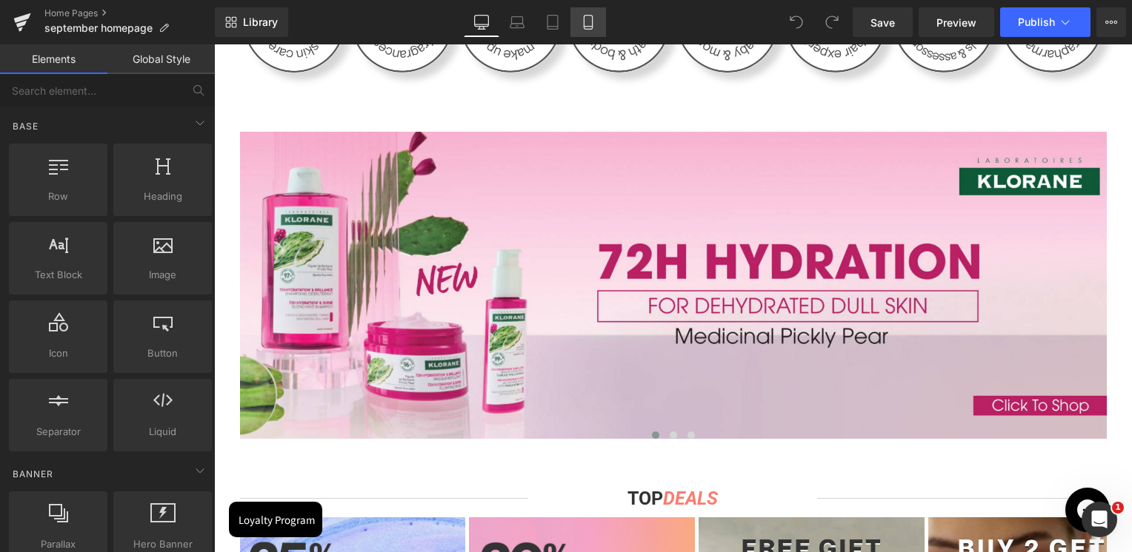
click at [599, 26] on link "Mobile" at bounding box center [588, 22] width 36 height 30
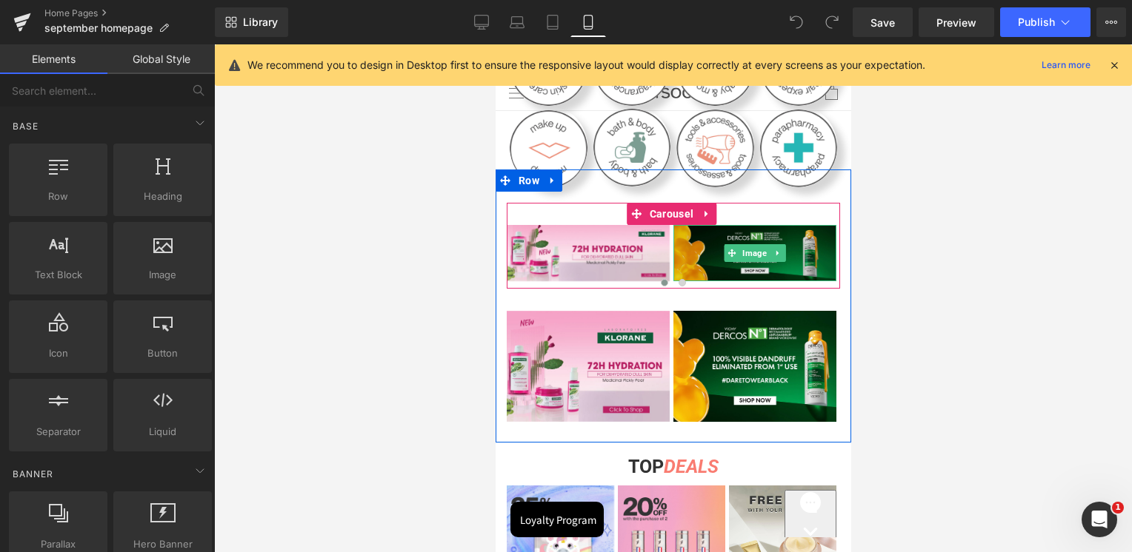
scroll to position [444, 0]
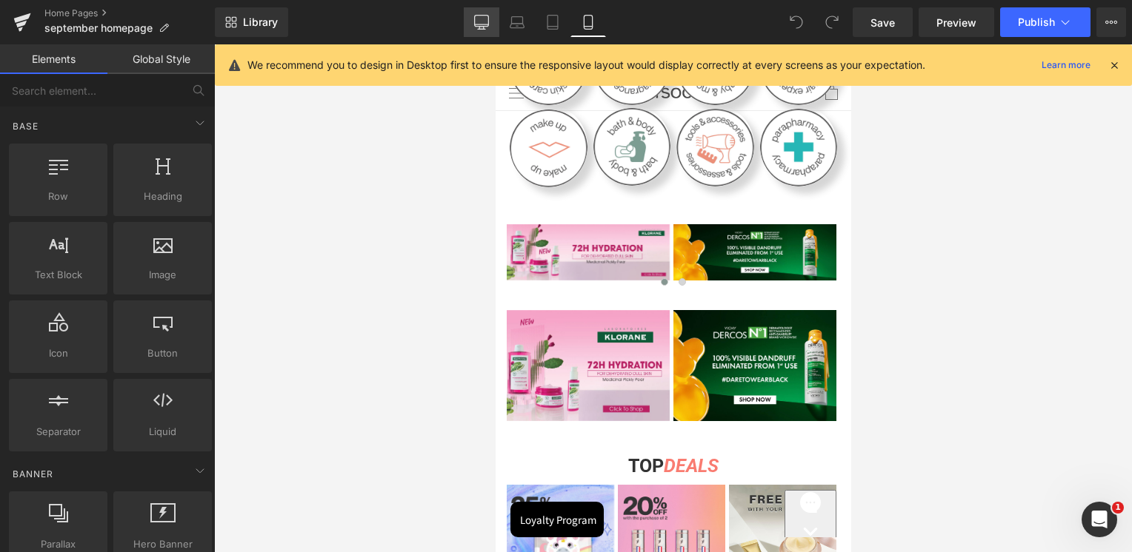
click at [495, 20] on link "Desktop" at bounding box center [482, 22] width 36 height 30
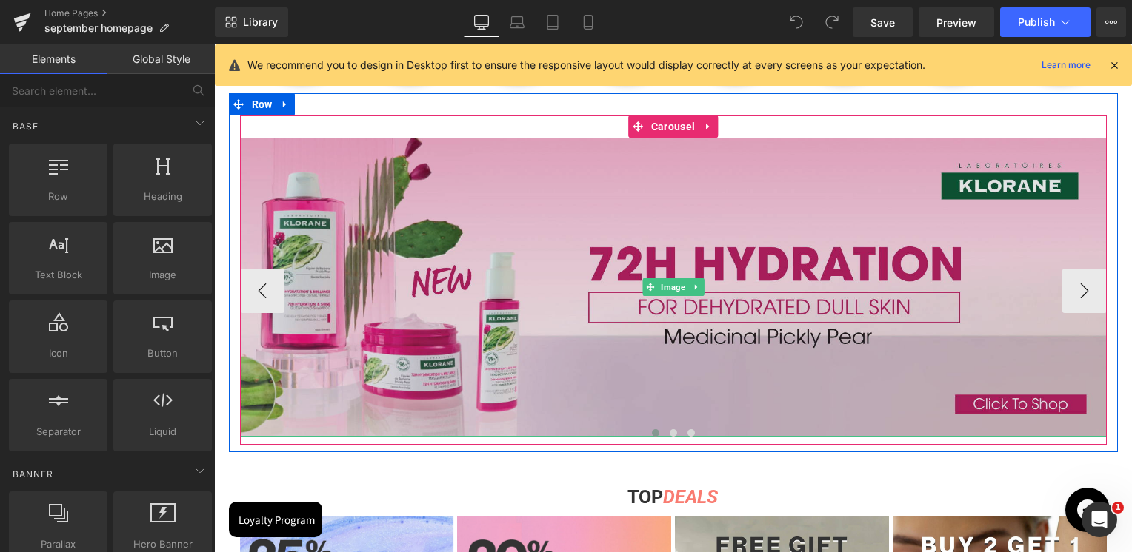
scroll to position [710, 0]
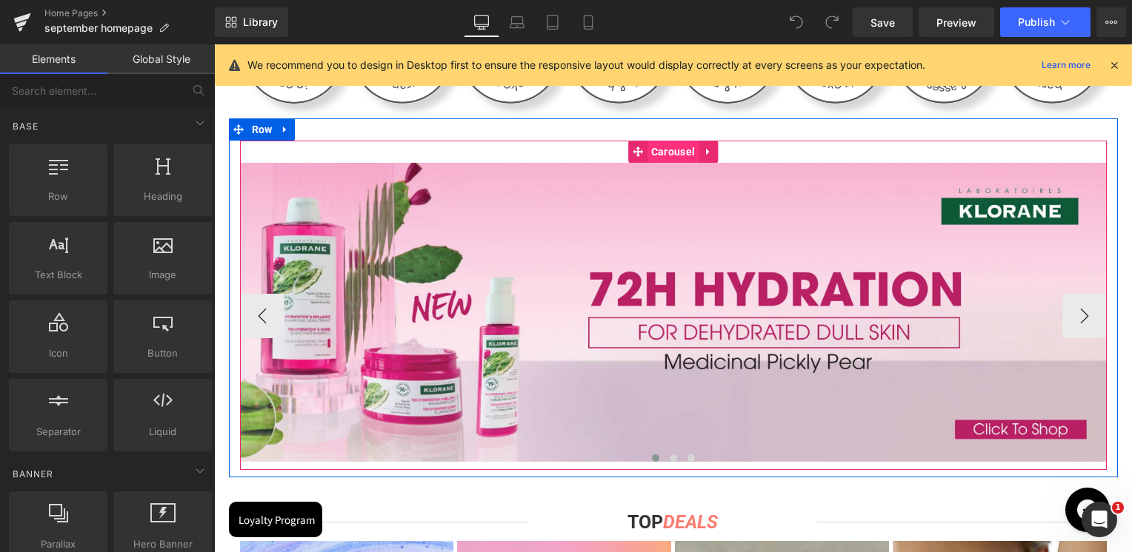
click at [672, 151] on span "Carousel" at bounding box center [672, 152] width 51 height 22
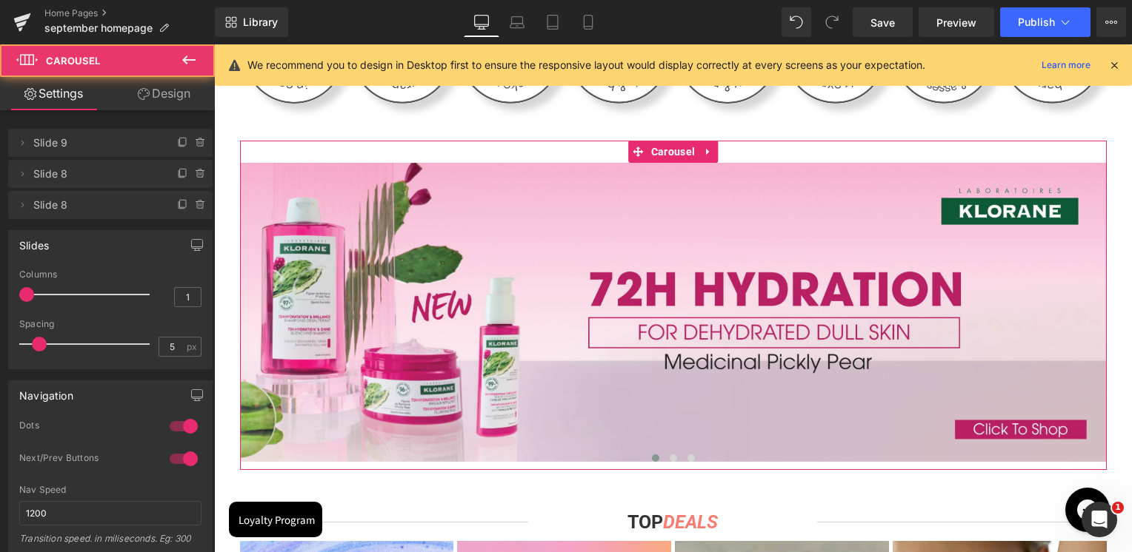
click at [176, 101] on link "Design" at bounding box center [163, 93] width 107 height 33
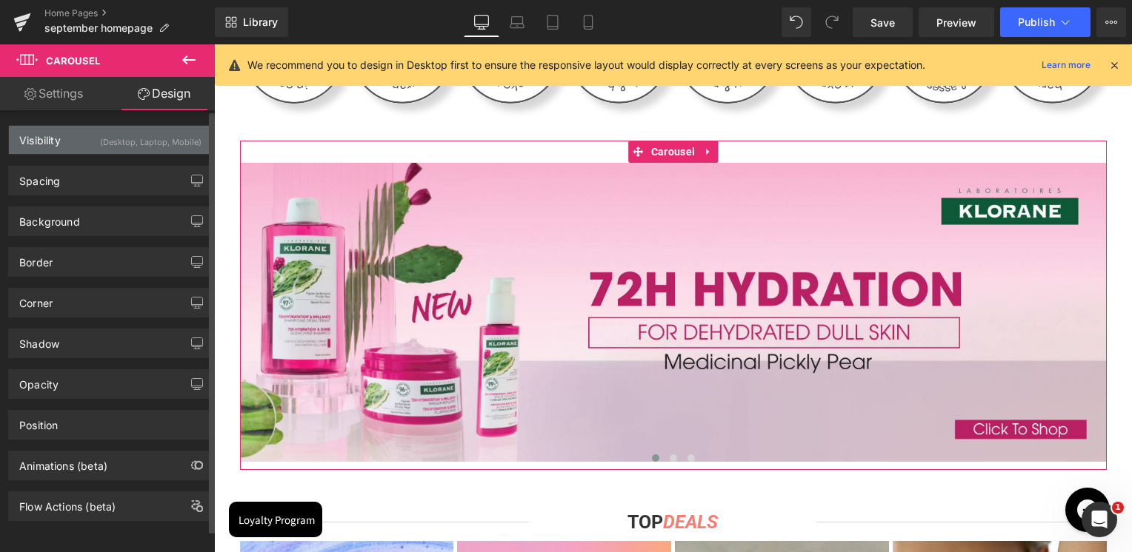
click at [71, 138] on div "Visibility (Desktop, Laptop, Mobile)" at bounding box center [110, 140] width 203 height 28
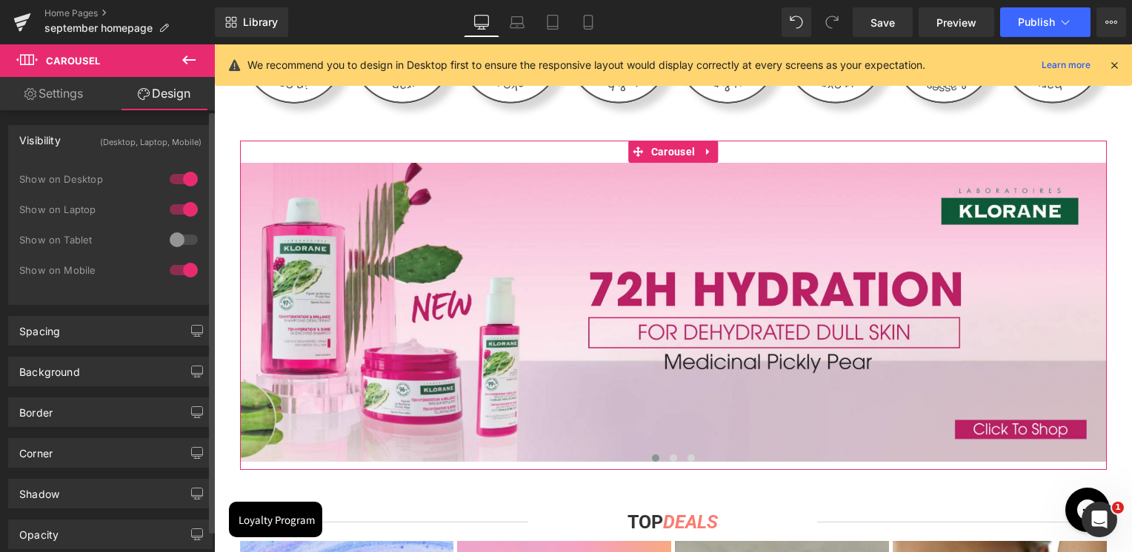
click at [184, 272] on div at bounding box center [184, 270] width 36 height 24
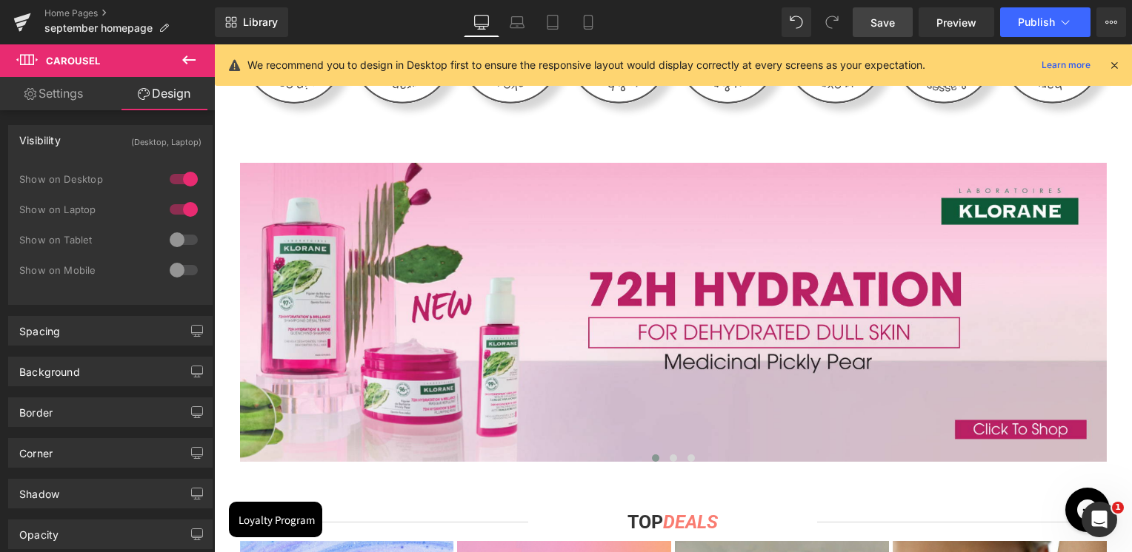
click at [895, 23] on span "Save" at bounding box center [882, 23] width 24 height 16
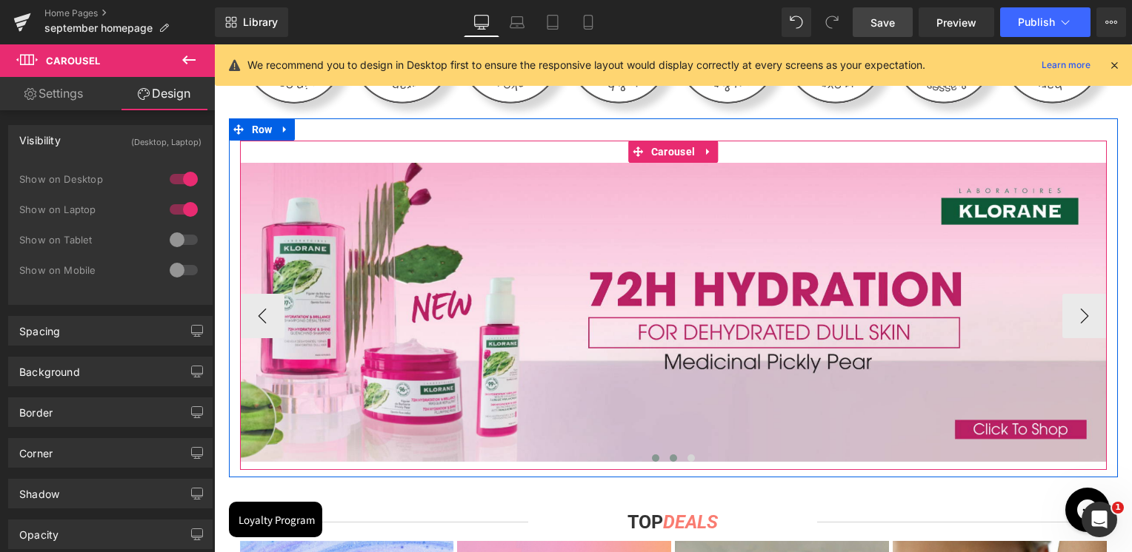
click at [675, 455] on button at bounding box center [673, 458] width 18 height 15
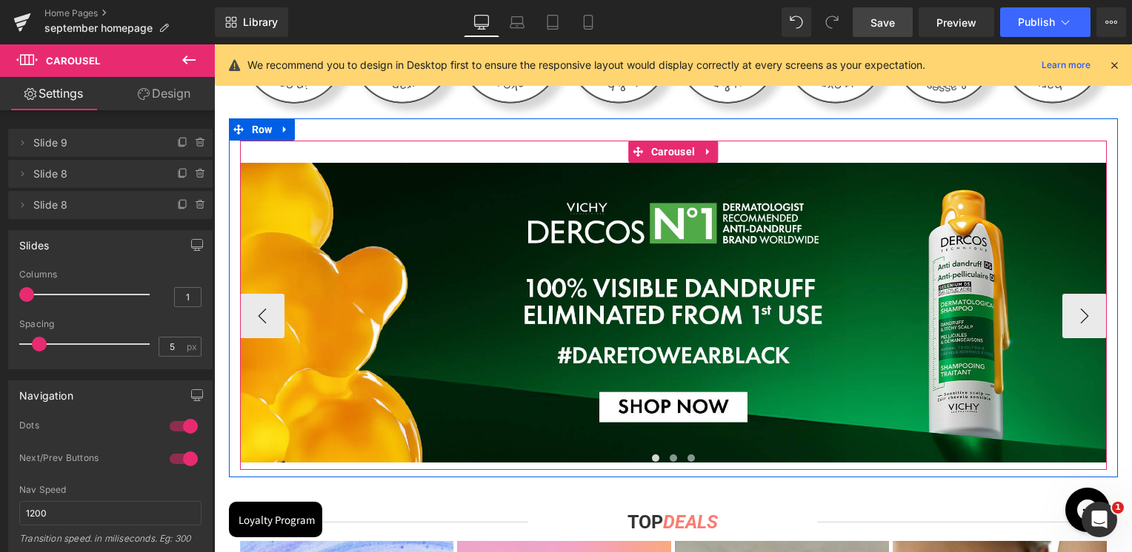
click at [690, 455] on span at bounding box center [690, 458] width 7 height 7
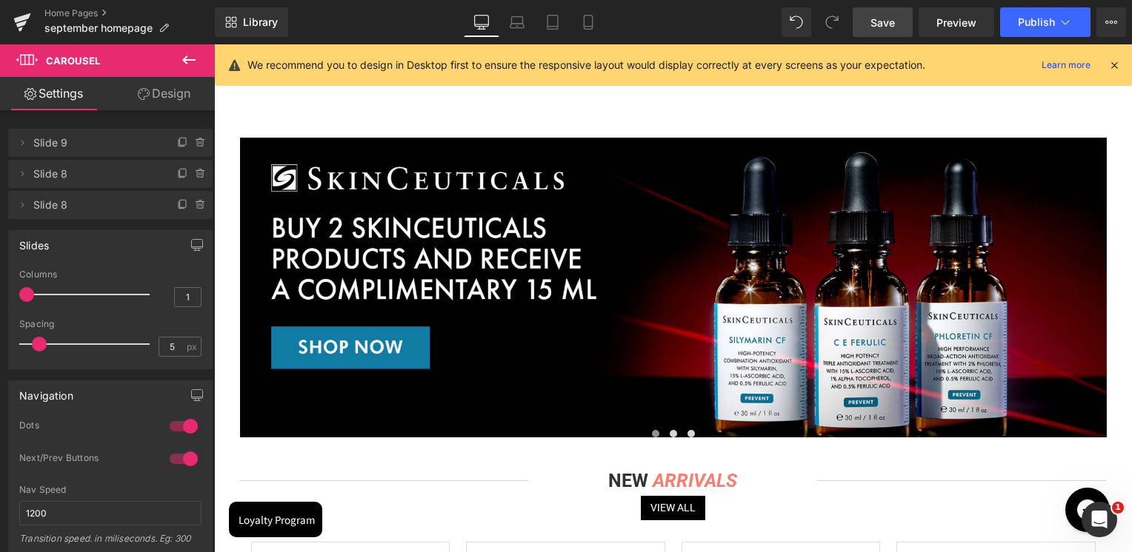
scroll to position [1969, 0]
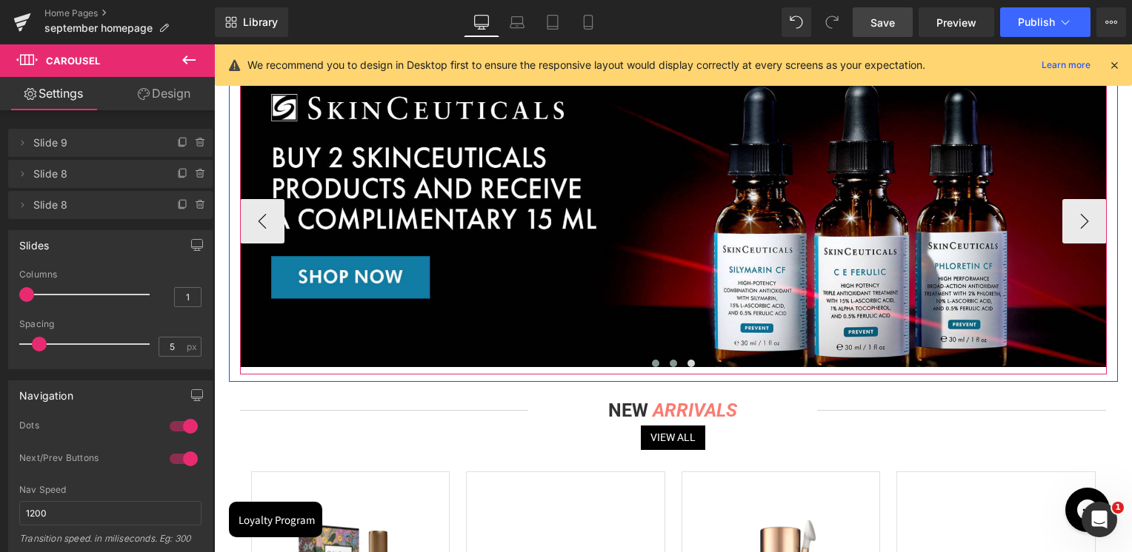
click at [672, 364] on span at bounding box center [673, 363] width 7 height 7
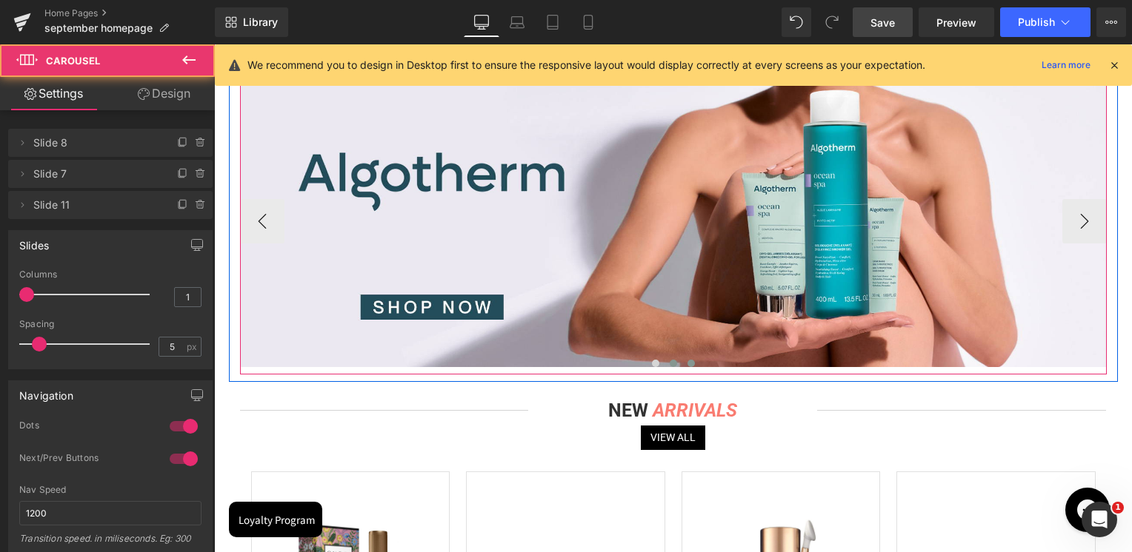
click at [687, 361] on span at bounding box center [690, 363] width 7 height 7
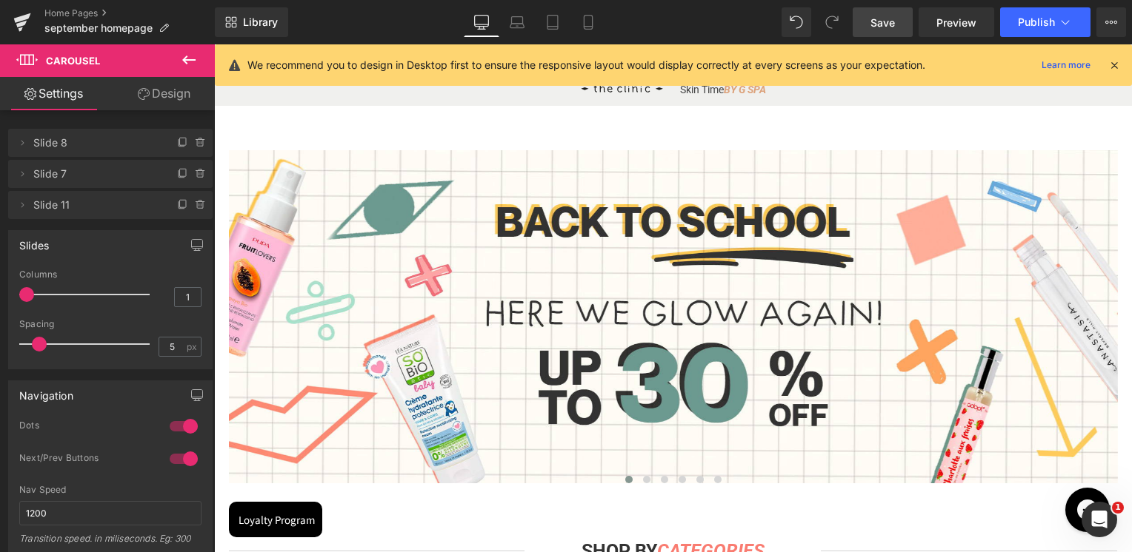
scroll to position [0, 0]
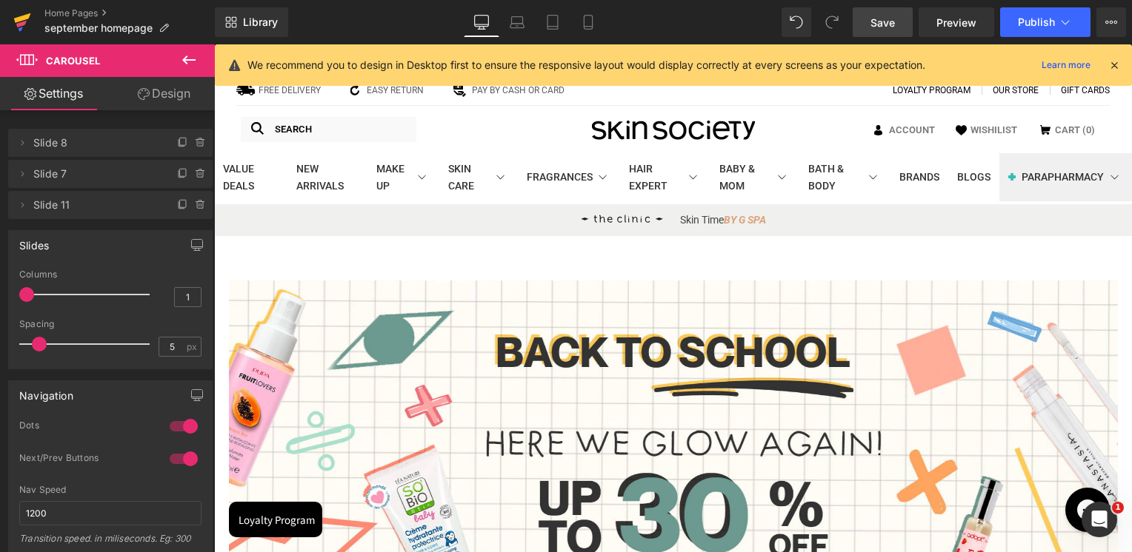
click at [29, 25] on icon at bounding box center [22, 22] width 18 height 37
